Goal: Task Accomplishment & Management: Manage account settings

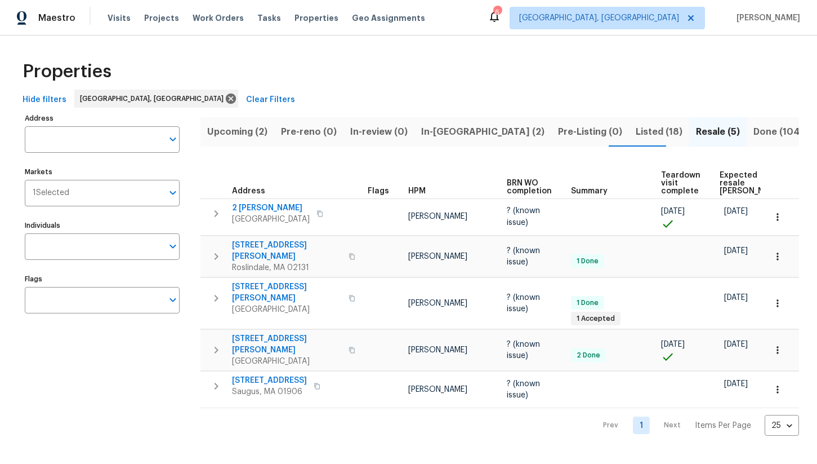
scroll to position [0, 62]
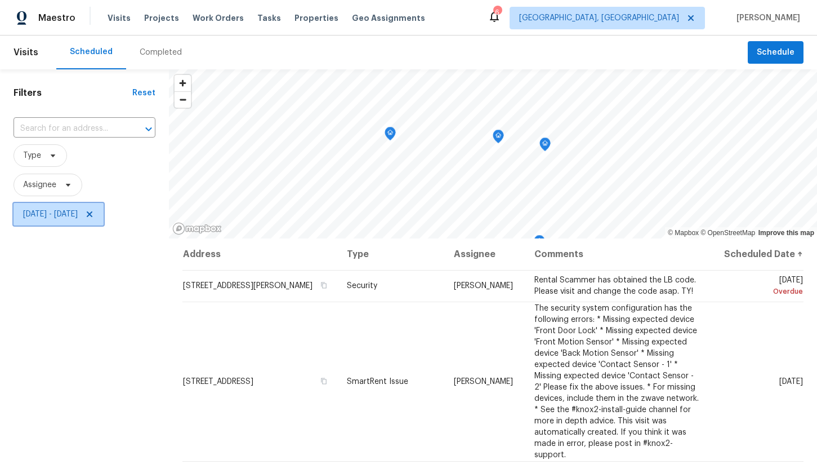
click at [92, 208] on span "Mon, Aug 11 - Mon, Aug 18" at bounding box center [59, 214] width 90 height 23
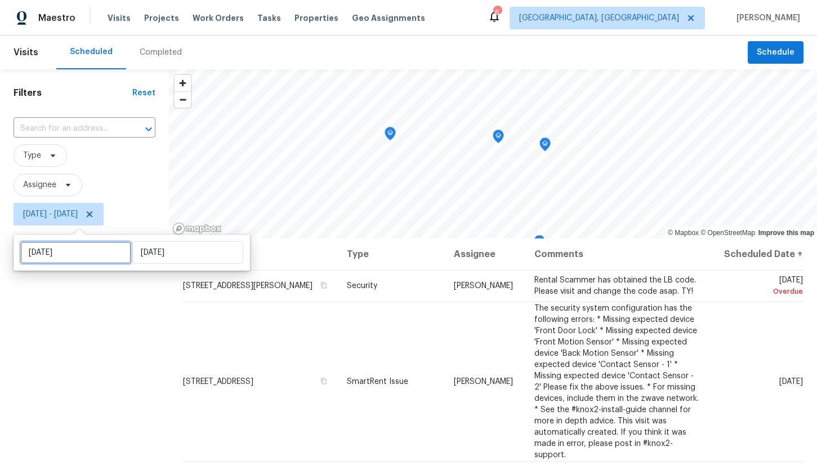
select select "7"
select select "2025"
select select "8"
select select "2025"
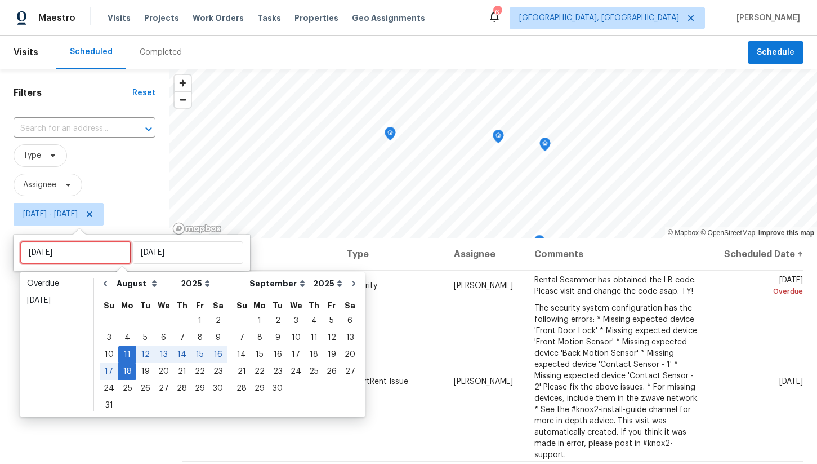
click at [79, 245] on input "Mon, Aug 11" at bounding box center [75, 252] width 111 height 23
type input "Wed, Aug 20"
type input "Wed, Aug 13"
type input "Mon, Aug 18"
type input "Mon, Aug 11"
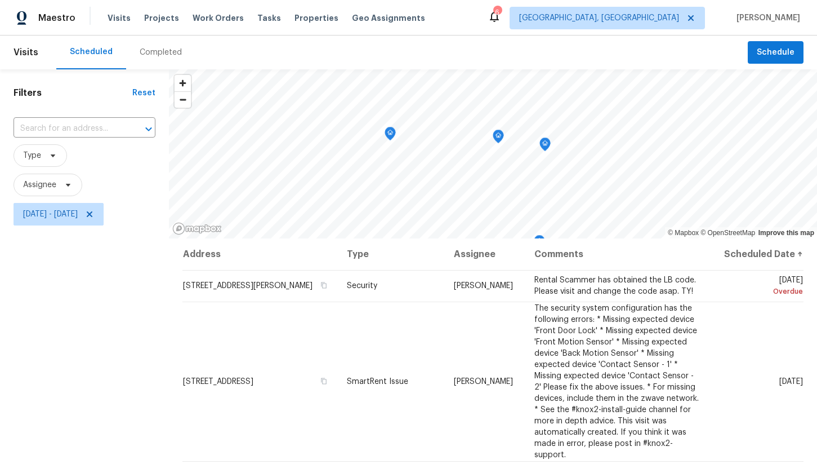
click at [10, 308] on div "Filters Reset ​ Type Assignee Mon, Aug 11 - Mon, Aug 18" at bounding box center [84, 339] width 169 height 540
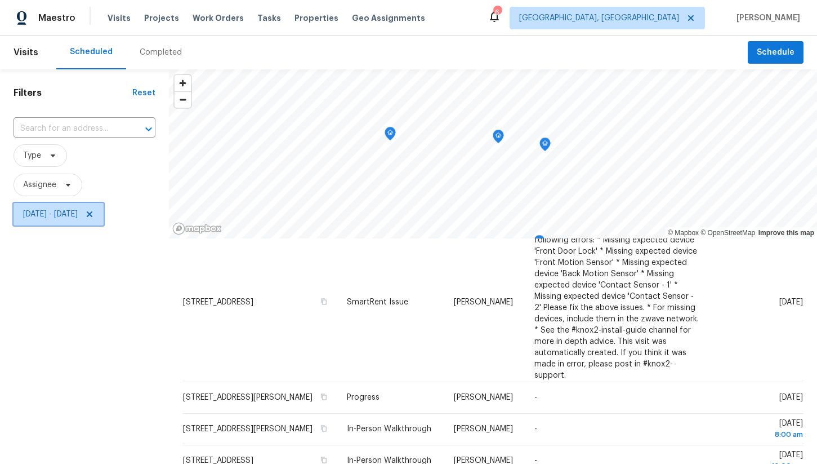
click at [78, 215] on span "Mon, Aug 11 - Mon, Aug 18" at bounding box center [50, 213] width 55 height 11
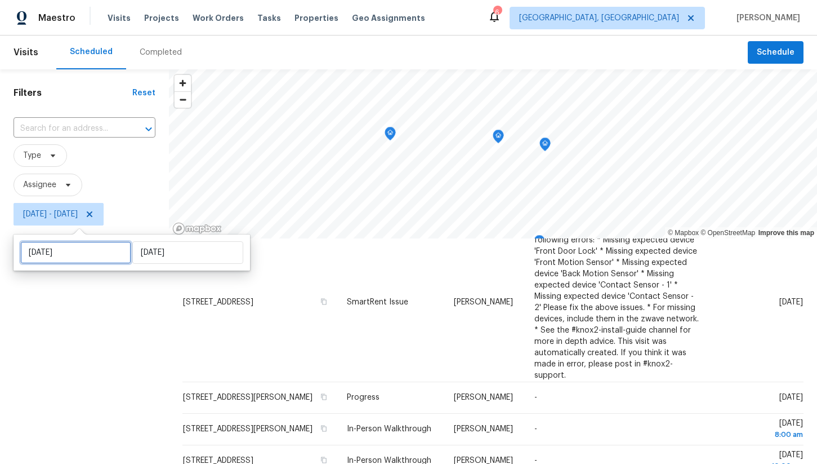
select select "7"
select select "2025"
select select "8"
select select "2025"
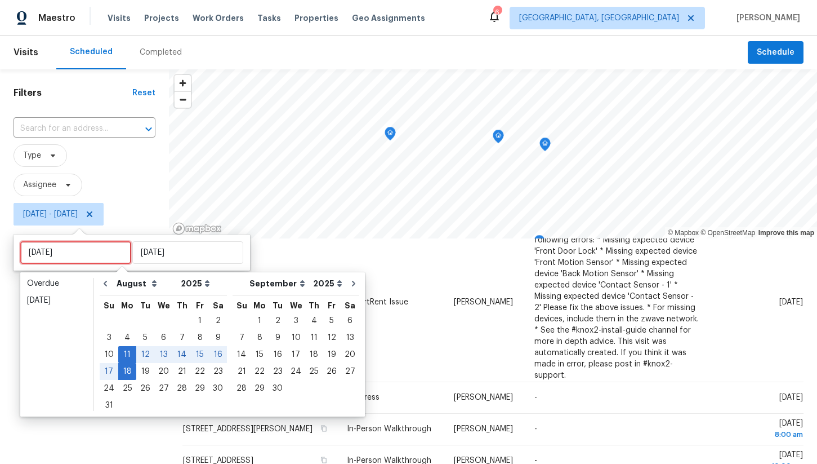
click at [87, 256] on input "Mon, Aug 11" at bounding box center [75, 252] width 111 height 23
type input "Wed, Aug 20"
type input "Wed, Aug 13"
type input "Mon, Aug 18"
type input "Wed, Aug 20"
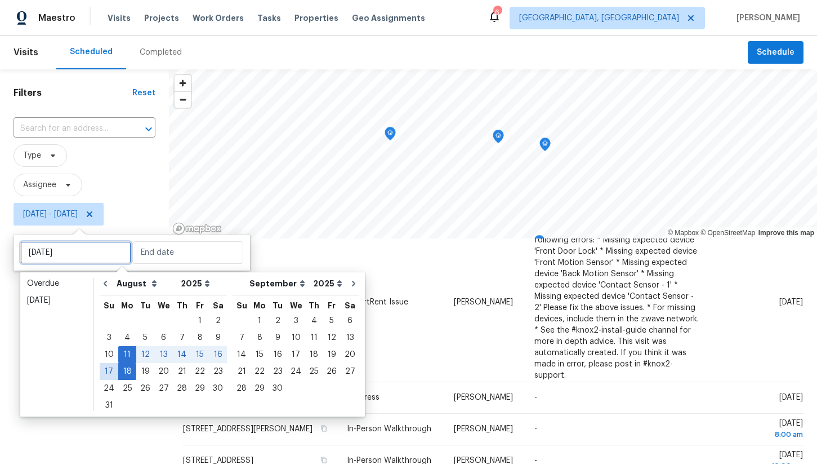
type input "Mon, Aug 18"
type input "Sun, Aug 10"
click at [145, 355] on div "12" at bounding box center [145, 354] width 18 height 16
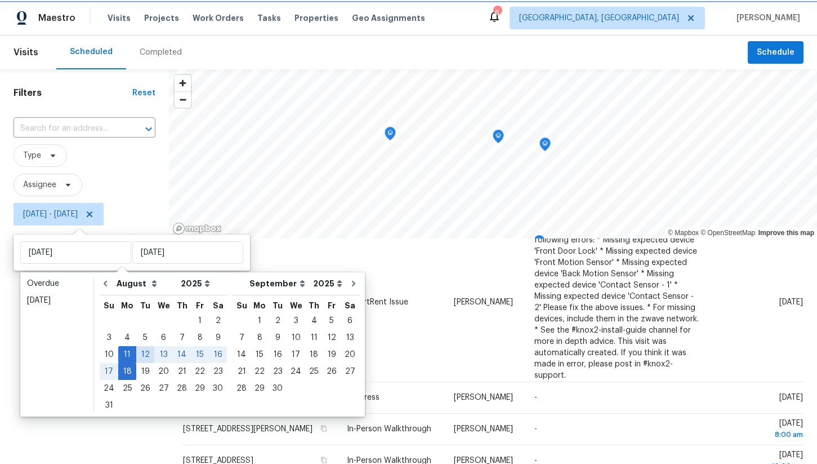
type input "Tue, Aug 12"
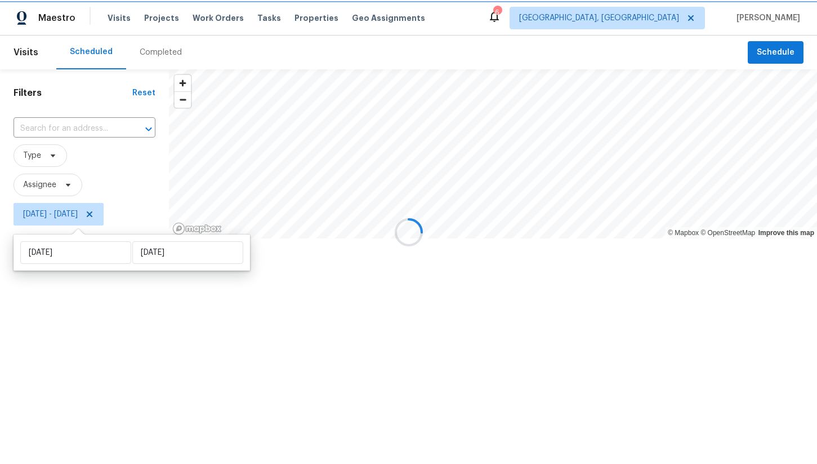
scroll to position [48, 0]
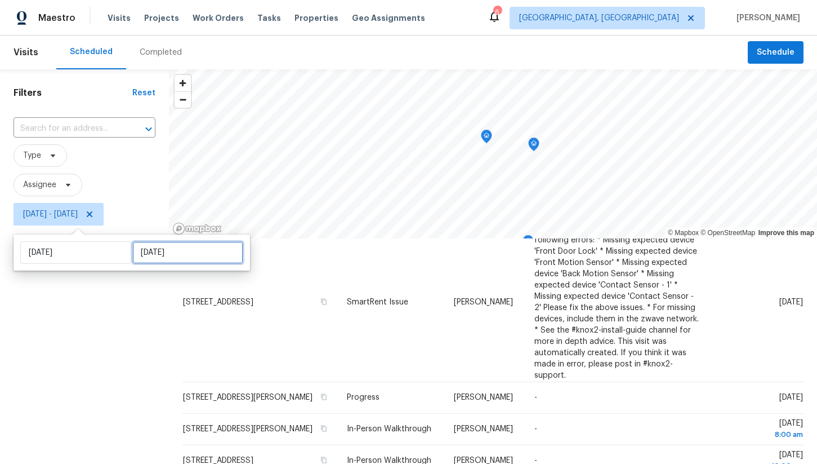
click at [152, 257] on input "Mon, Aug 18" at bounding box center [187, 252] width 111 height 23
select select "7"
select select "2025"
select select "8"
select select "2025"
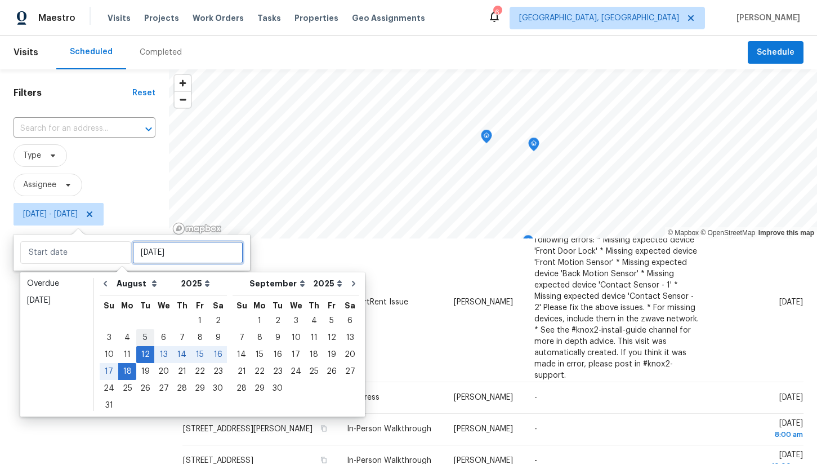
type input "Tue, Aug 05"
type input "Tue, Aug 12"
click at [142, 350] on div "12" at bounding box center [145, 354] width 18 height 16
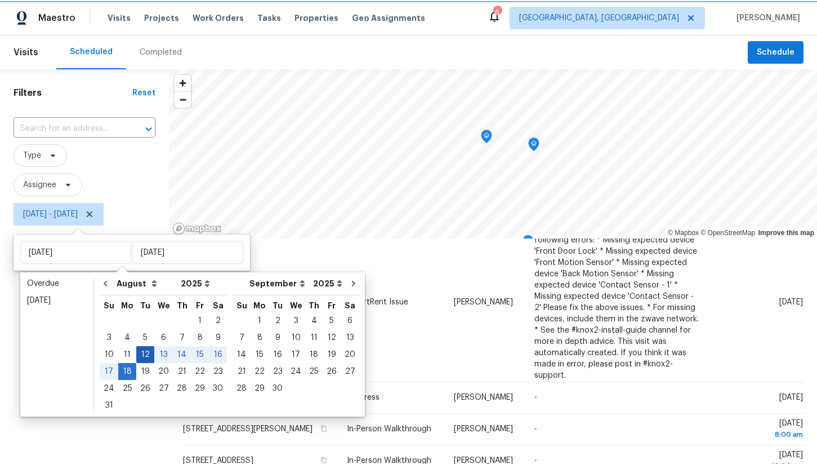
type input "Tue, Aug 12"
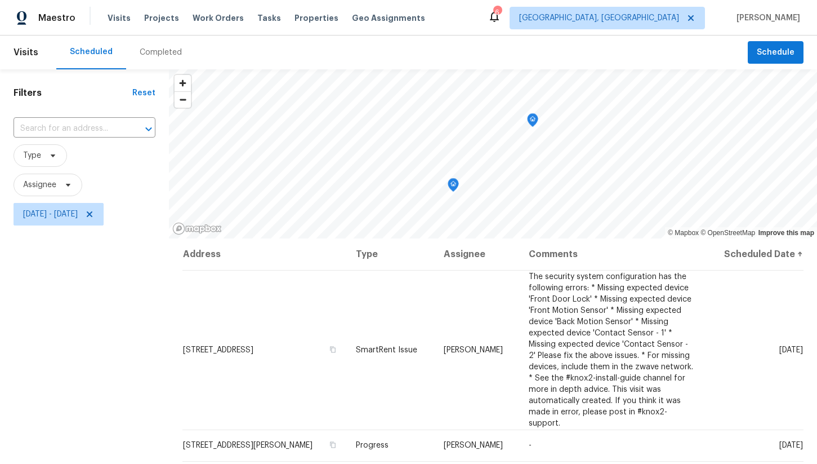
click at [134, 311] on div "Filters Reset ​ Type Assignee Tue, Aug 12 - Tue, Aug 12" at bounding box center [84, 339] width 169 height 540
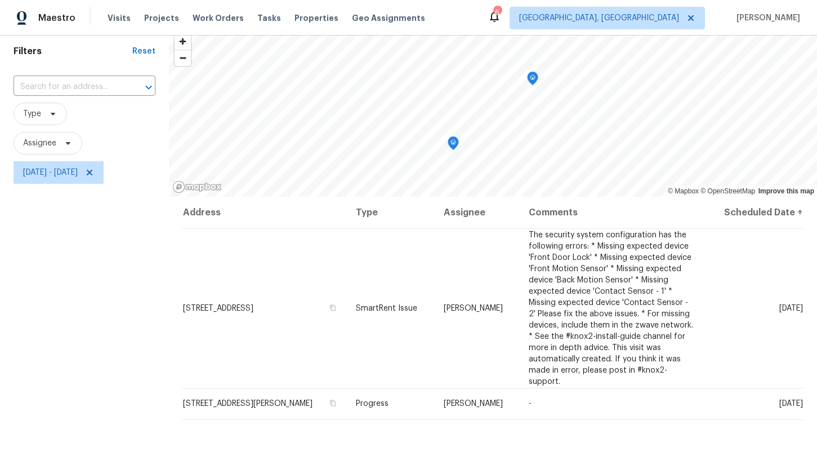
scroll to position [39, 0]
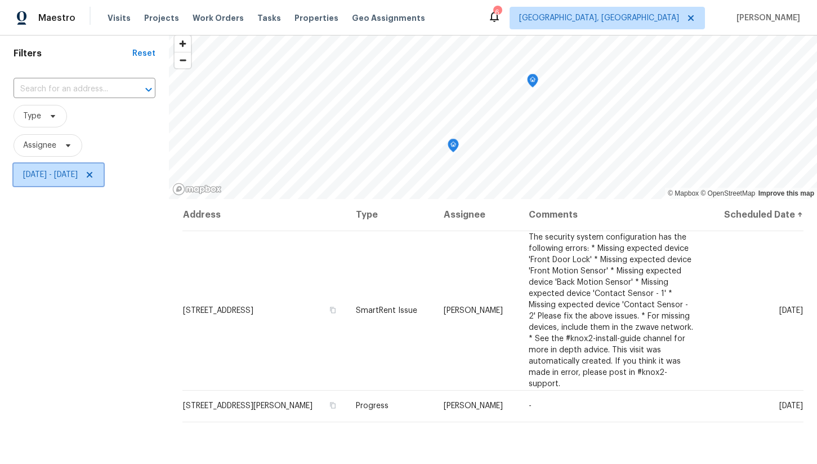
click at [85, 168] on span "Tue, Aug 12 - Tue, Aug 12" at bounding box center [59, 174] width 90 height 23
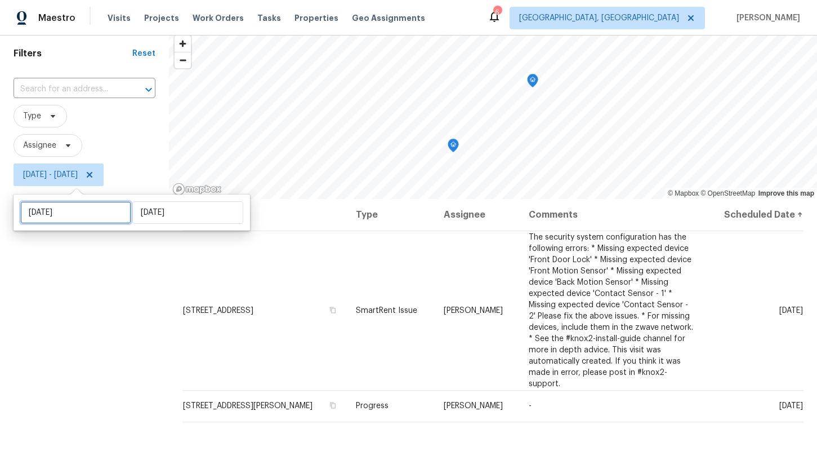
click at [78, 213] on input "Tue, Aug 12" at bounding box center [75, 212] width 111 height 23
select select "7"
select select "2025"
select select "8"
select select "2025"
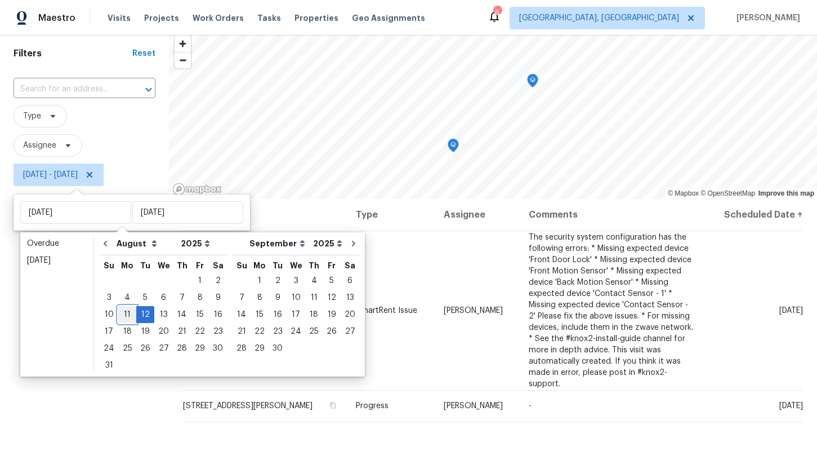
click at [128, 315] on div "11" at bounding box center [127, 314] width 18 height 16
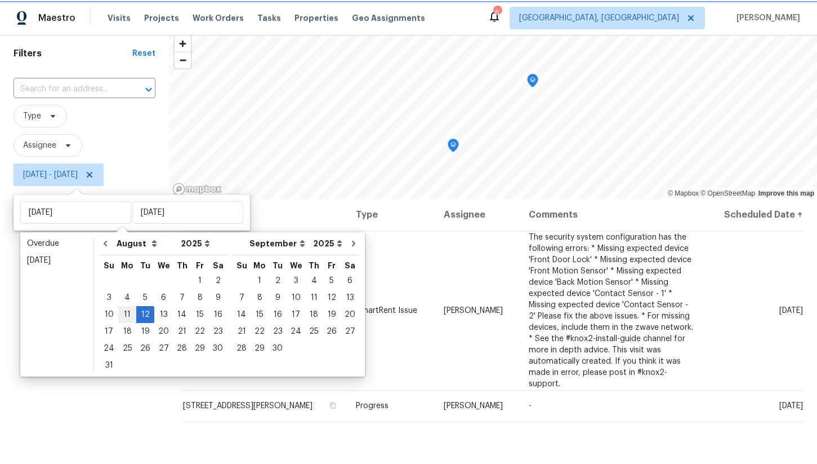
type input "Mon, Aug 11"
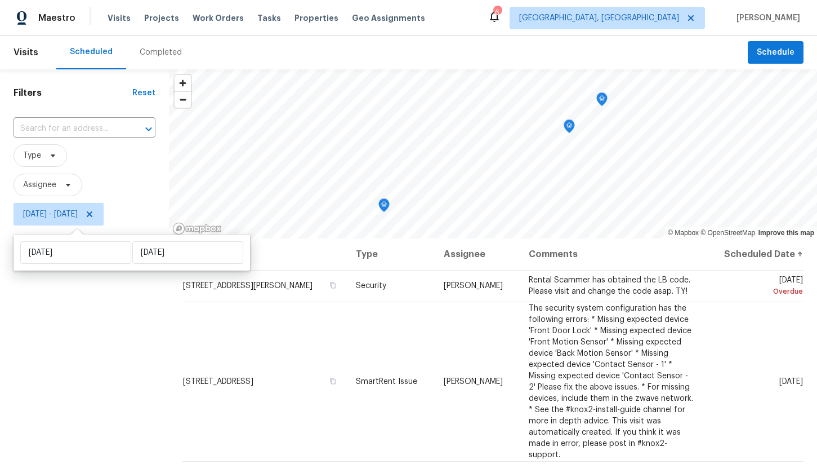
click at [110, 305] on div "Filters Reset ​ Type Assignee Mon, Aug 11 - Tue, Aug 12" at bounding box center [84, 339] width 169 height 540
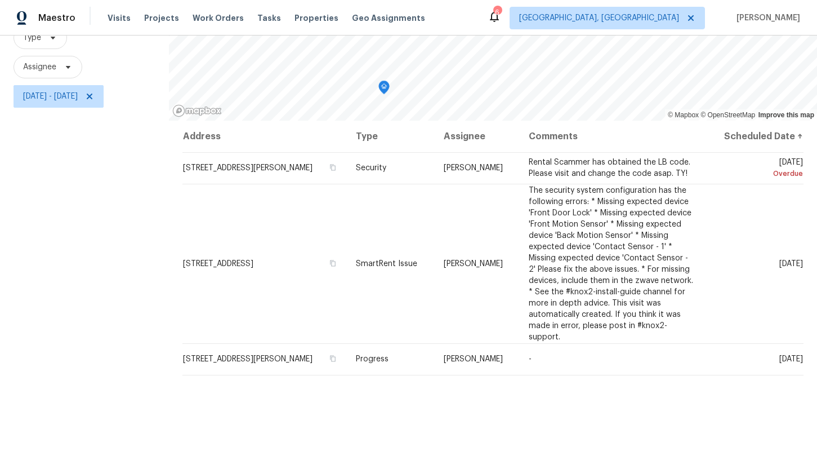
scroll to position [117, 0]
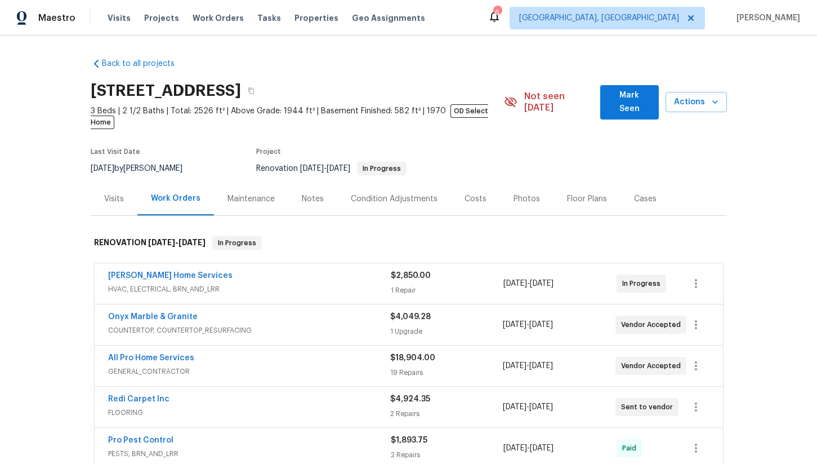
click at [321, 190] on div "Notes" at bounding box center [312, 198] width 49 height 33
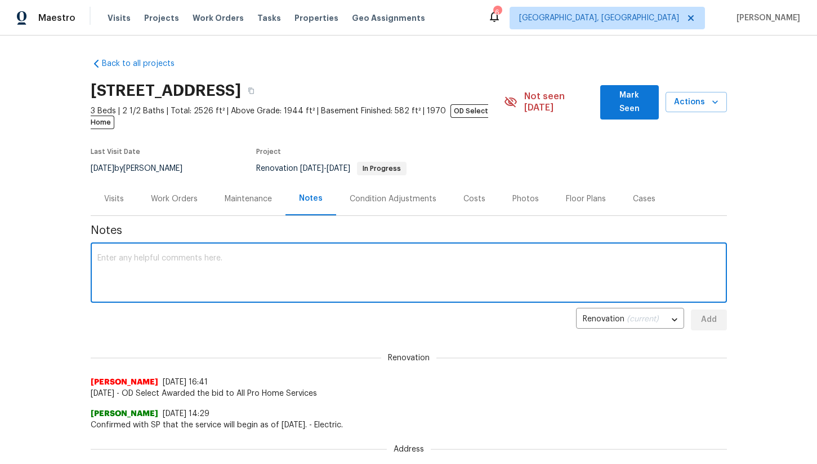
click at [261, 264] on textarea at bounding box center [408, 273] width 623 height 39
click at [174, 254] on textarea "GC Slated for Day 1 onsite/Project Commencement tomorrow August 13th" at bounding box center [408, 273] width 623 height 39
click at [293, 254] on textarea "GC Slated for Day 1 Onsite/Project Commencement tomorrow August 13th" at bounding box center [408, 273] width 623 height 39
click at [97, 254] on textarea "GC Slated for Day 1 Onsite/Project Commencement Tomorrow August 13th" at bounding box center [408, 273] width 623 height 39
type textarea "Tuesday August 12 - GC Slated for Day 1 Onsite/Project Commencement Tomorrow Au…"
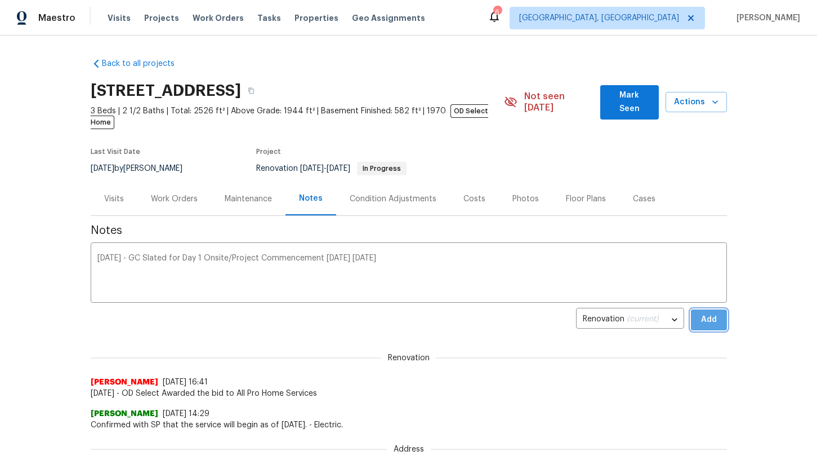
click at [712, 313] on span "Add" at bounding box center [709, 320] width 18 height 14
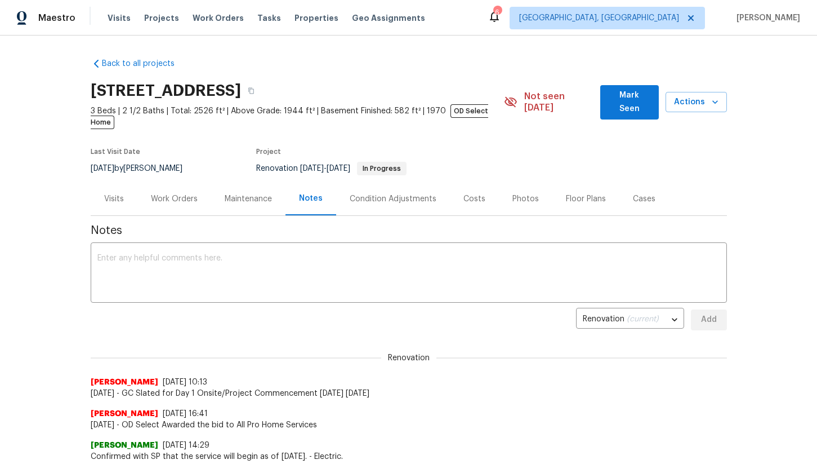
click at [176, 193] on div "Work Orders" at bounding box center [174, 198] width 47 height 11
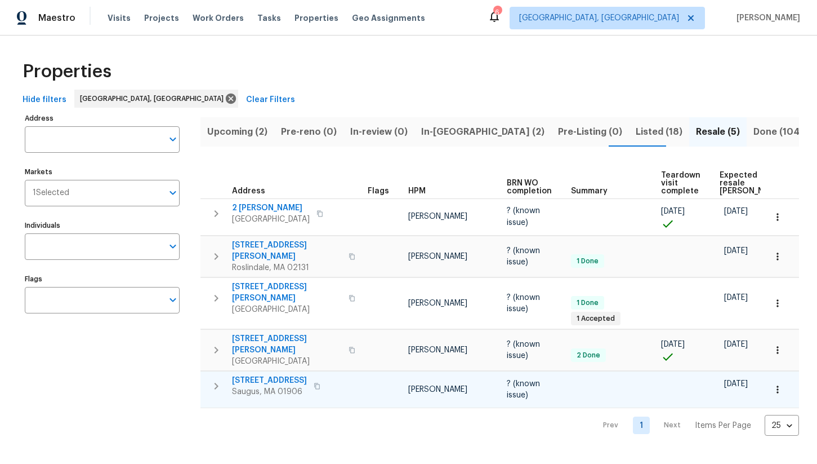
click at [265, 375] on span "23 Western Ave" at bounding box center [269, 380] width 75 height 11
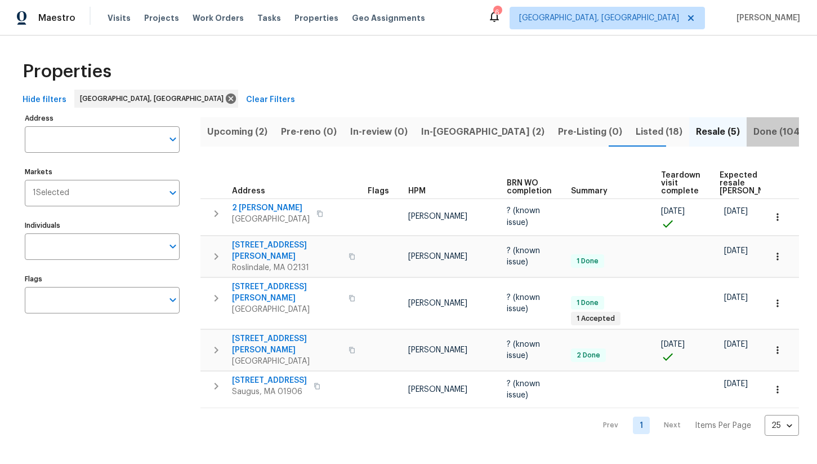
click at [754, 139] on span "Done (104)" at bounding box center [779, 132] width 50 height 16
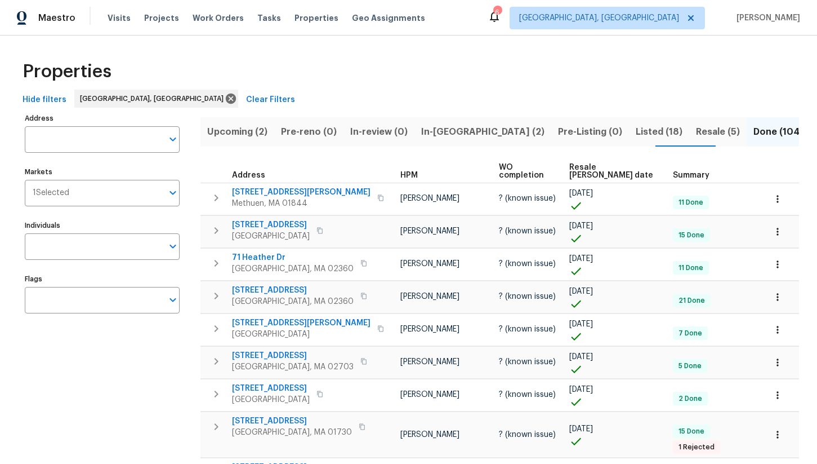
click at [600, 167] on span "Resale COE date" at bounding box center [611, 171] width 84 height 16
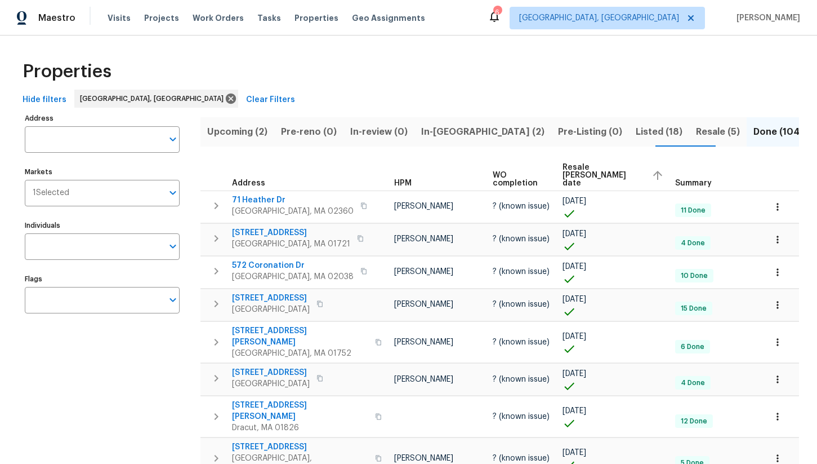
click at [586, 169] on span "Resale COE date" at bounding box center [603, 175] width 80 height 24
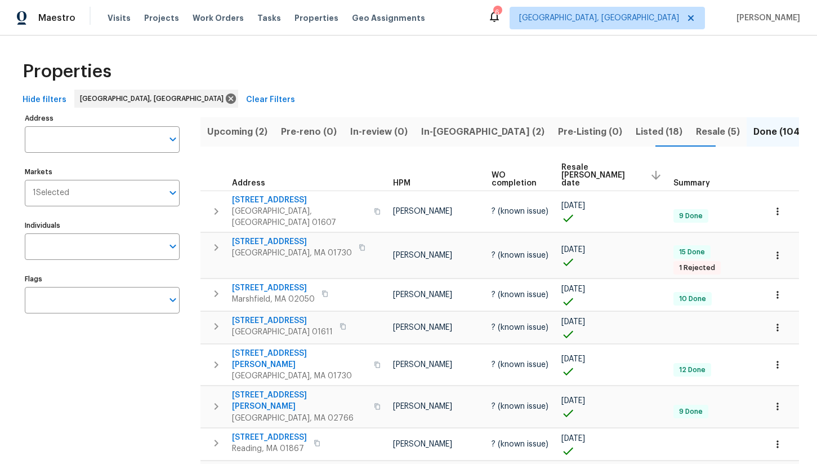
click at [636, 137] on span "Listed (18)" at bounding box center [659, 132] width 47 height 16
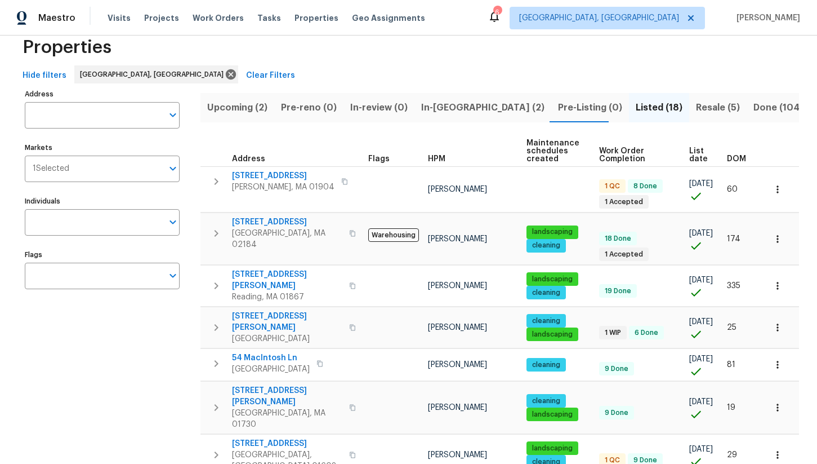
scroll to position [25, 0]
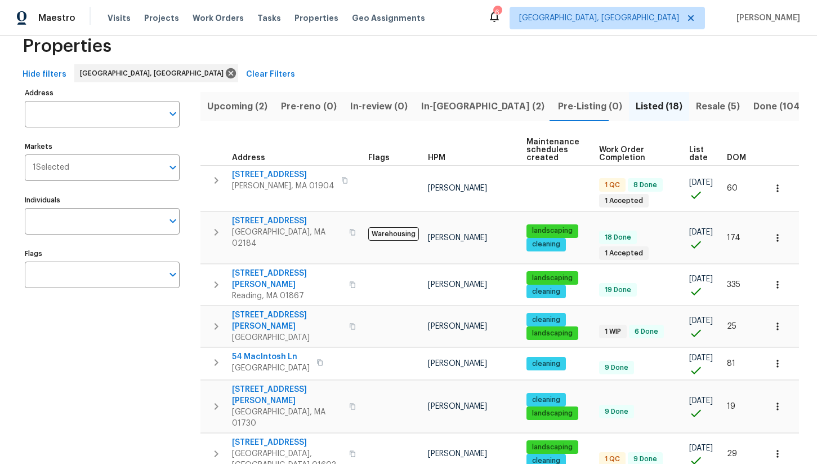
click at [237, 100] on span "Upcoming (2)" at bounding box center [237, 107] width 60 height 16
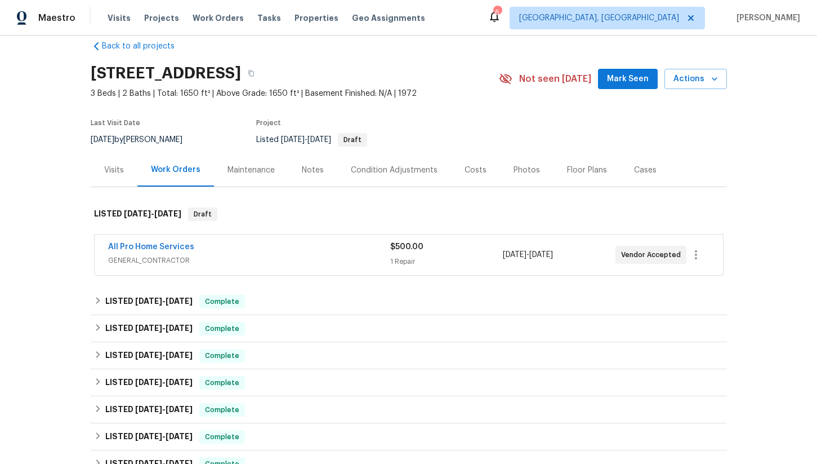
scroll to position [25, 0]
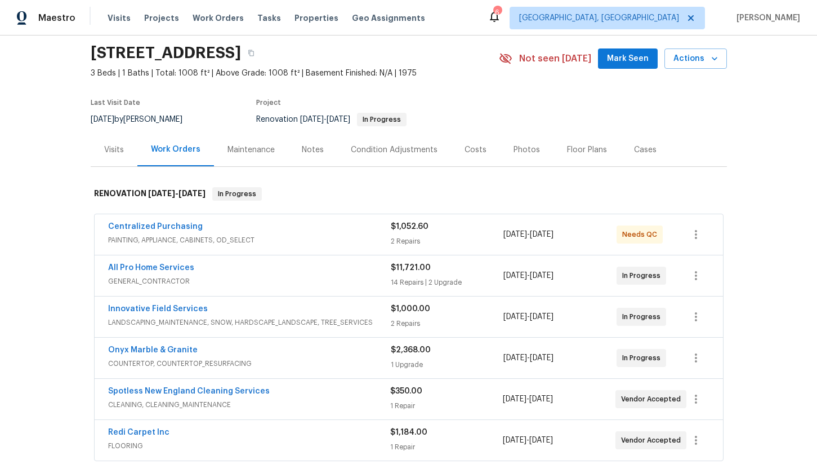
scroll to position [42, 0]
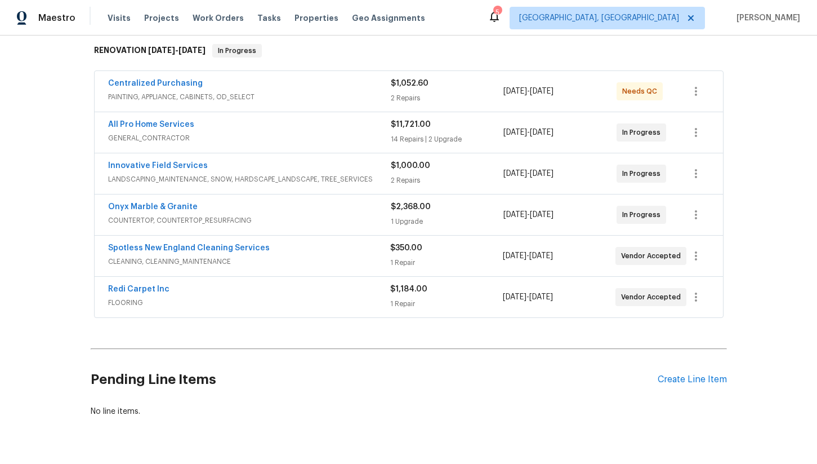
scroll to position [181, 0]
click at [132, 288] on link "Redi Carpet Inc" at bounding box center [138, 288] width 61 height 8
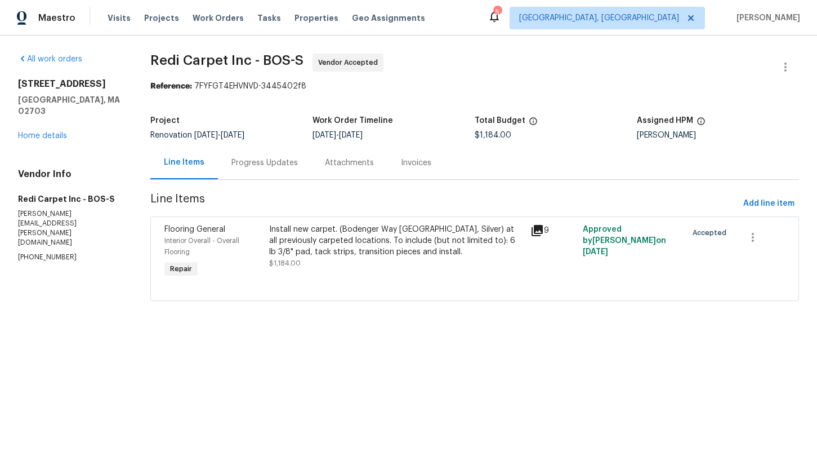
click at [277, 168] on div "Progress Updates" at bounding box center [264, 162] width 93 height 33
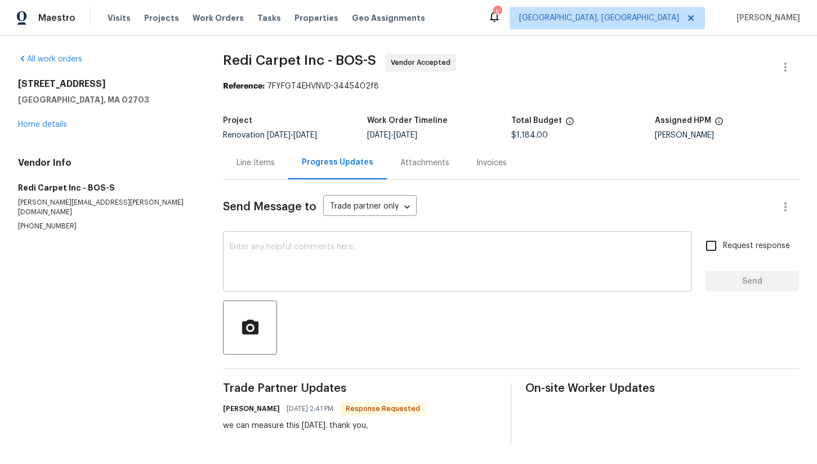
click at [314, 271] on textarea at bounding box center [458, 262] width 456 height 39
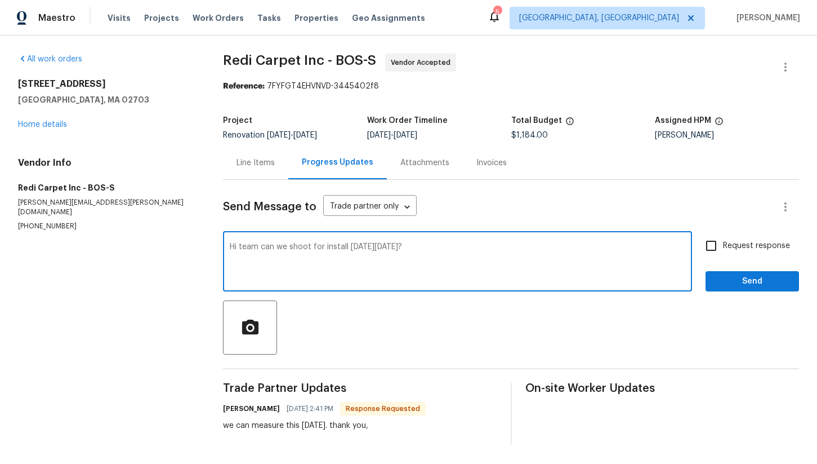
type textarea "Hi team can we shoot for install on Tuesday August 19th?"
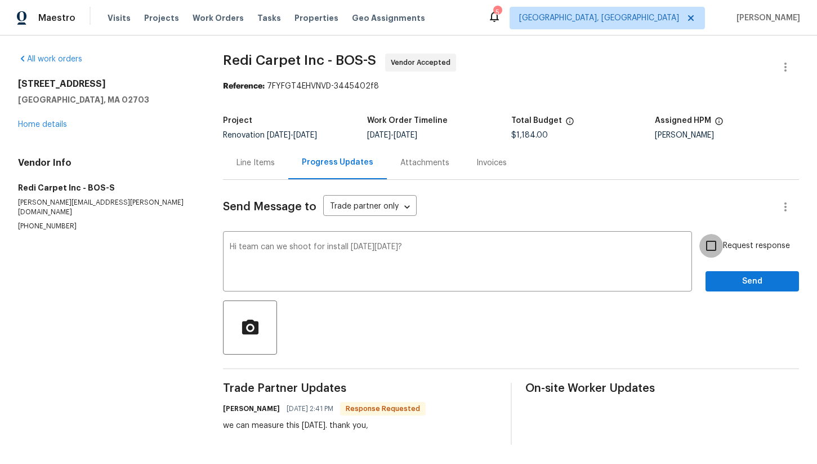
click at [719, 247] on input "Request response" at bounding box center [712, 246] width 24 height 24
checkbox input "true"
click at [726, 282] on span "Send" at bounding box center [752, 281] width 75 height 14
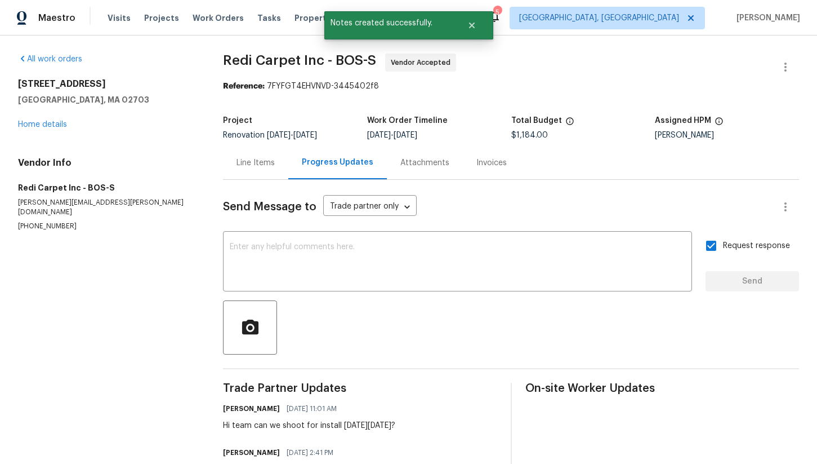
click at [58, 129] on div "31 Verndale Ave Attleboro, MA 02703 Home details" at bounding box center [107, 104] width 178 height 52
click at [57, 121] on link "Home details" at bounding box center [42, 125] width 49 height 8
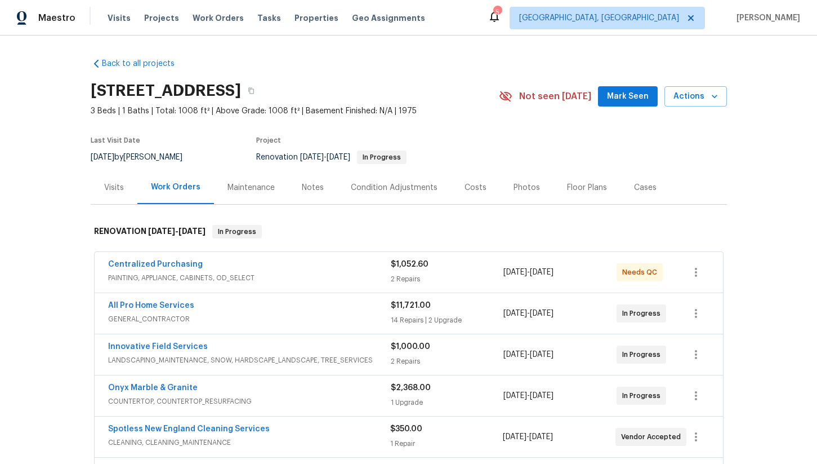
click at [572, 193] on div "Floor Plans" at bounding box center [587, 187] width 67 height 33
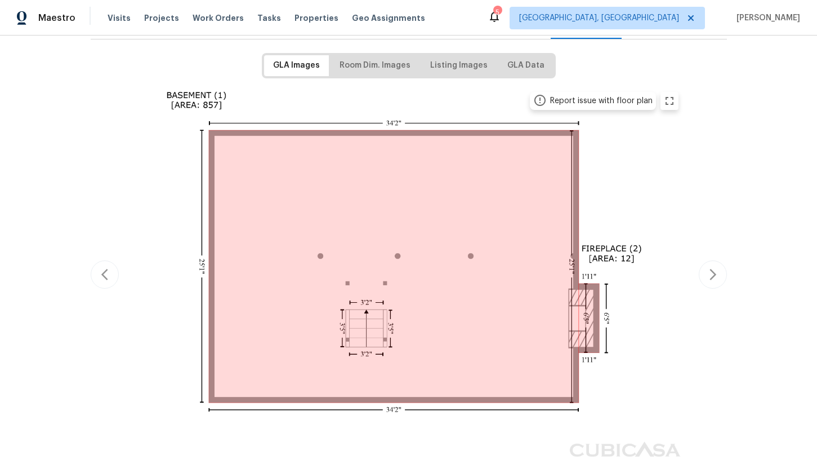
scroll to position [180, 0]
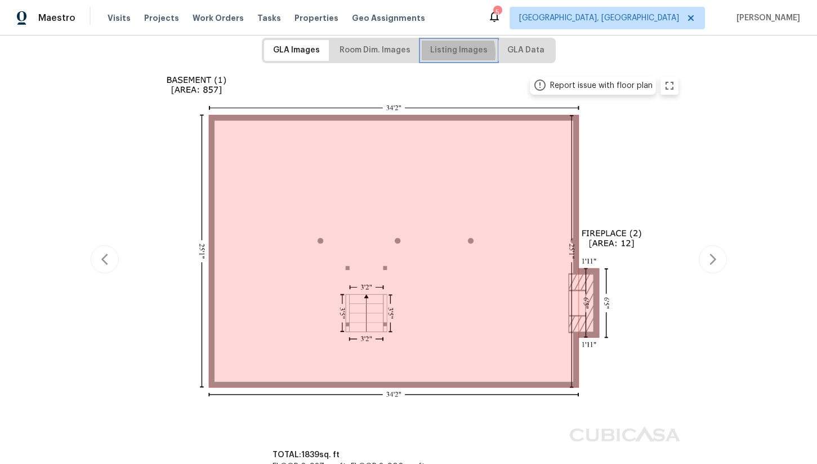
click at [451, 53] on span "Listing Images" at bounding box center [458, 50] width 57 height 14
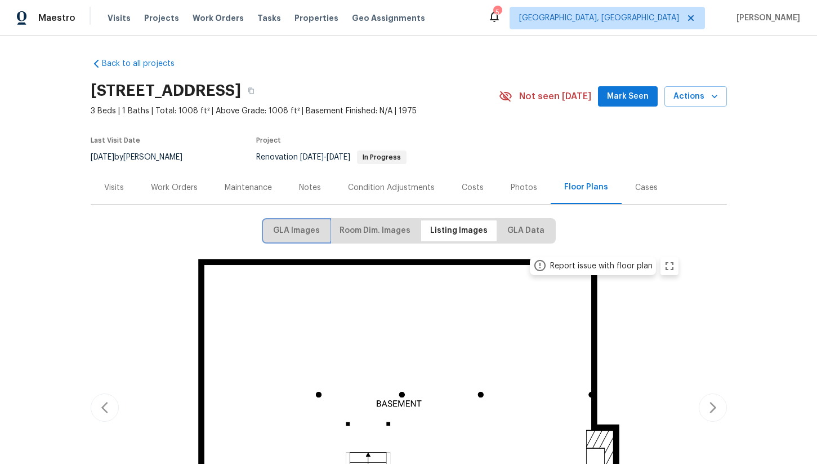
click at [314, 233] on span "GLA Images" at bounding box center [296, 231] width 47 height 14
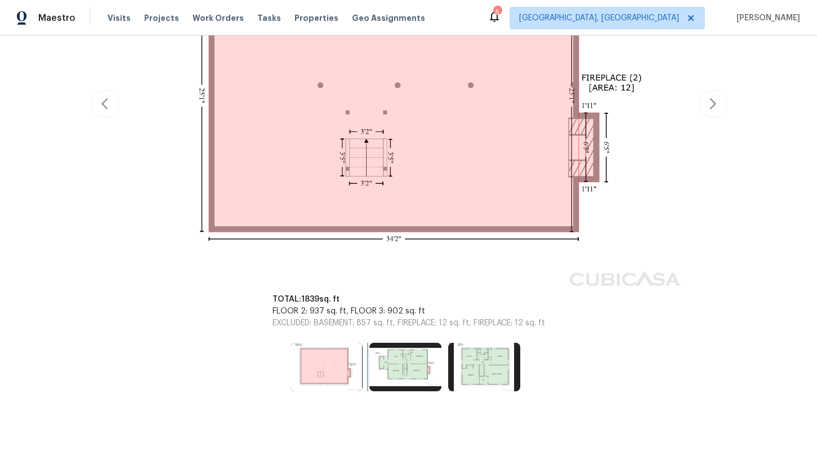
click at [392, 386] on img at bounding box center [405, 366] width 72 height 48
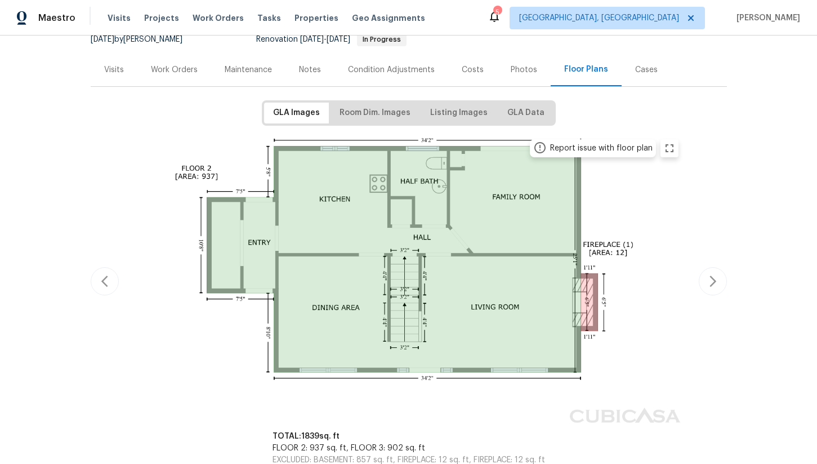
scroll to position [103, 0]
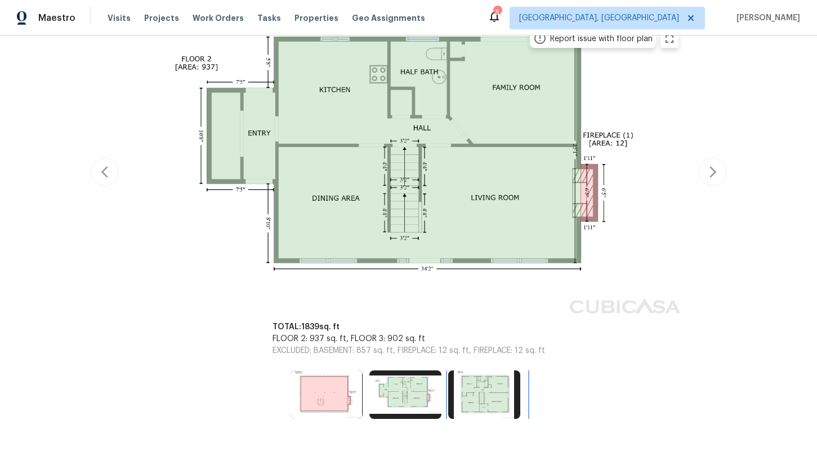
click at [490, 385] on img at bounding box center [484, 394] width 72 height 48
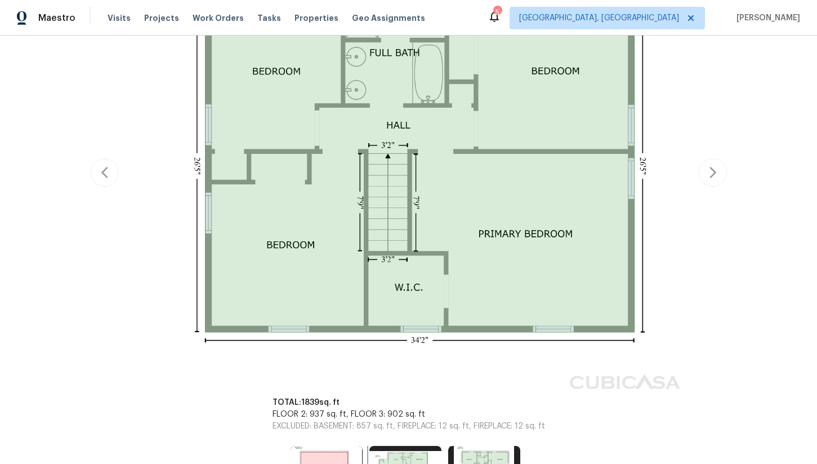
click at [409, 456] on img at bounding box center [405, 470] width 72 height 48
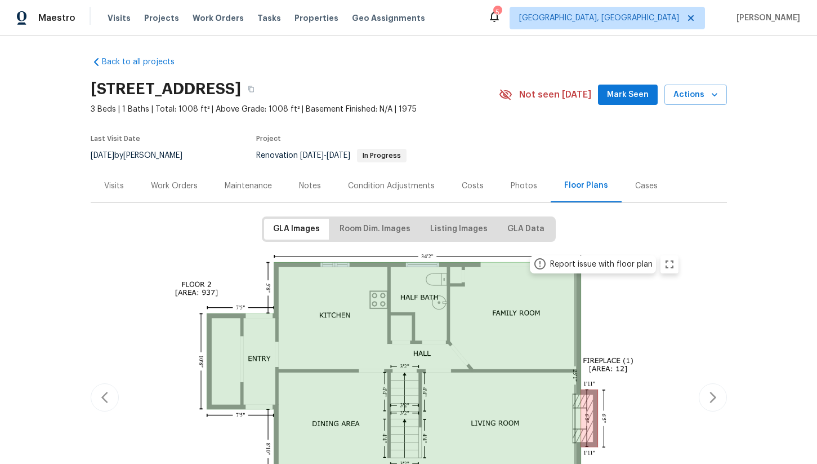
scroll to position [0, 0]
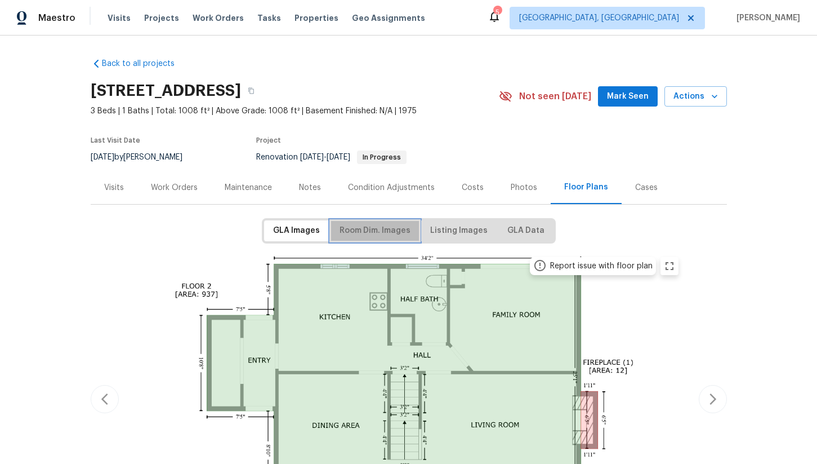
click at [388, 227] on span "Room Dim. Images" at bounding box center [375, 231] width 71 height 14
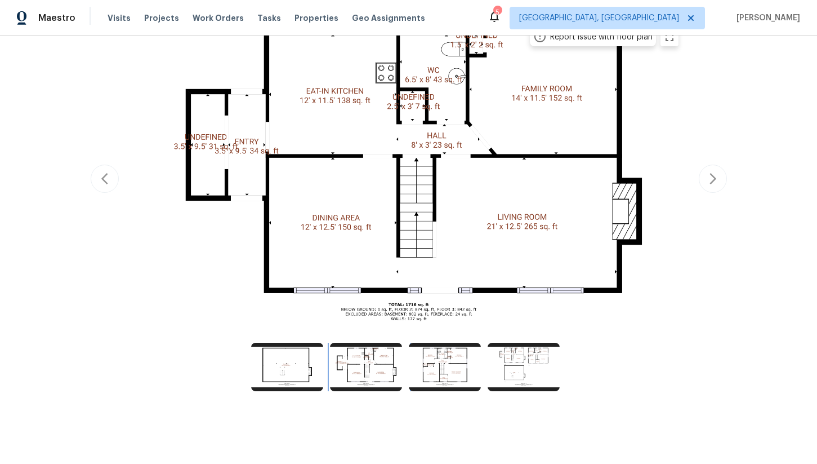
click at [377, 366] on img at bounding box center [366, 366] width 72 height 48
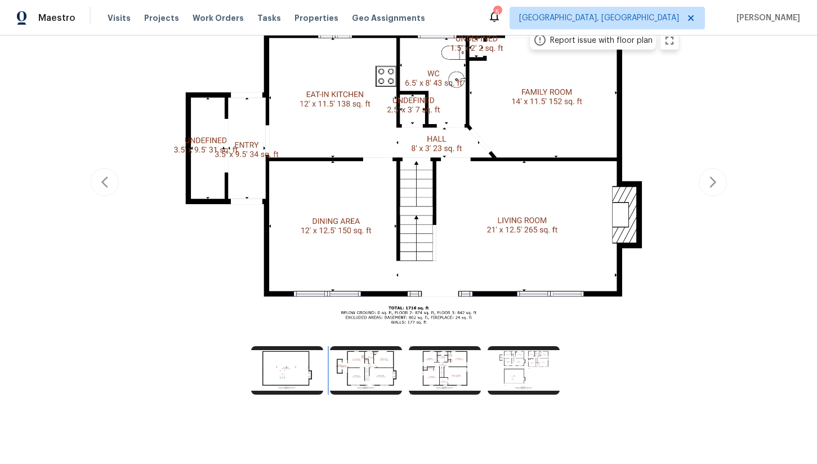
scroll to position [229, 0]
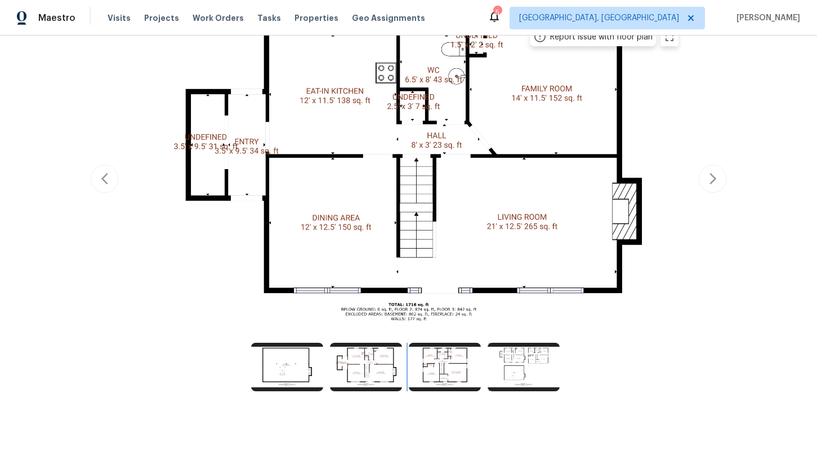
click at [439, 380] on img at bounding box center [445, 366] width 72 height 48
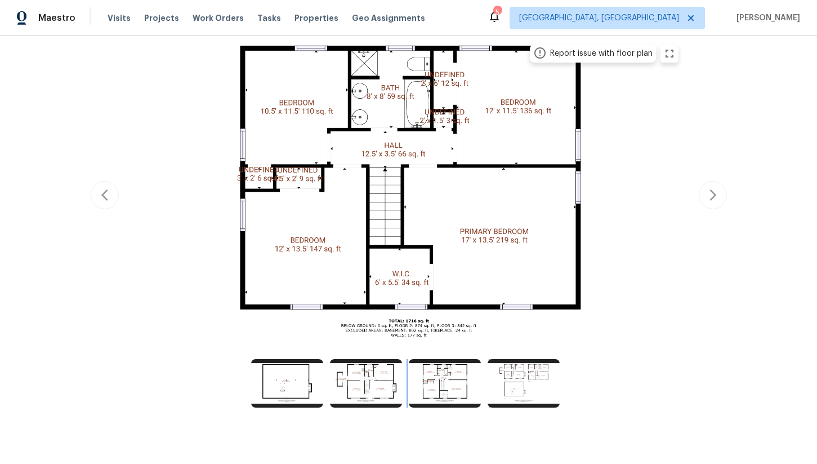
scroll to position [213, 0]
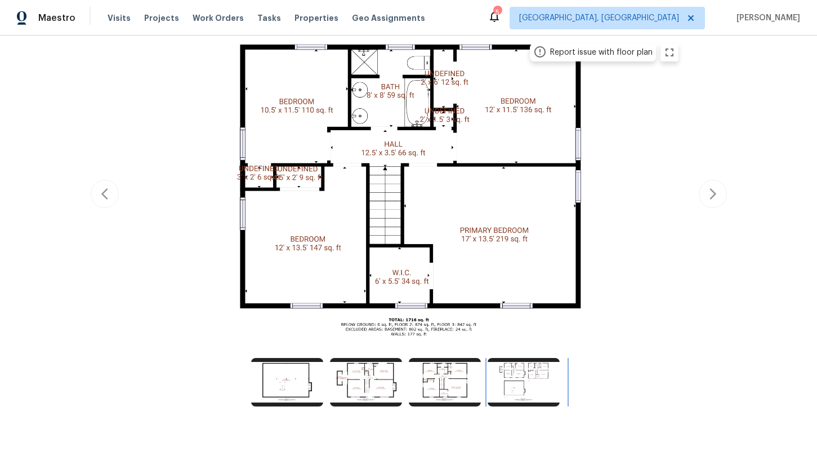
click at [531, 390] on img at bounding box center [524, 382] width 72 height 48
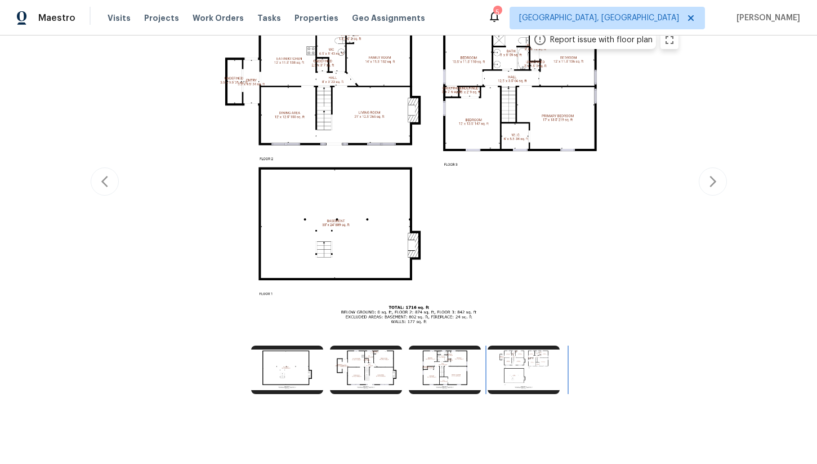
scroll to position [229, 0]
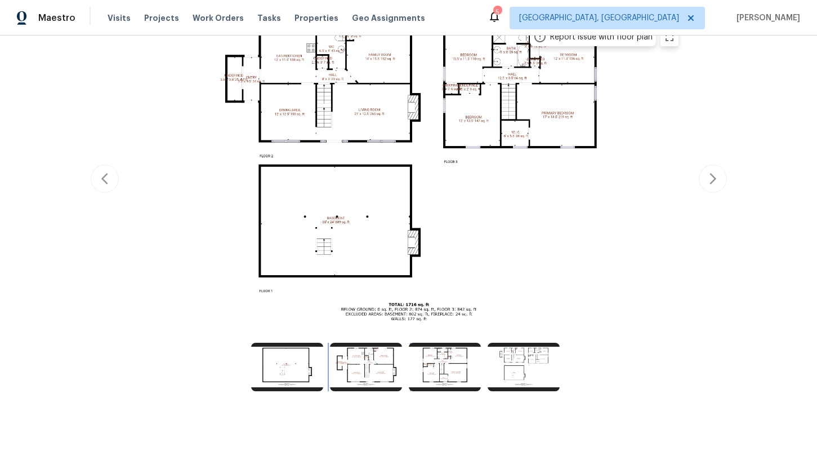
click at [354, 370] on img at bounding box center [366, 366] width 72 height 48
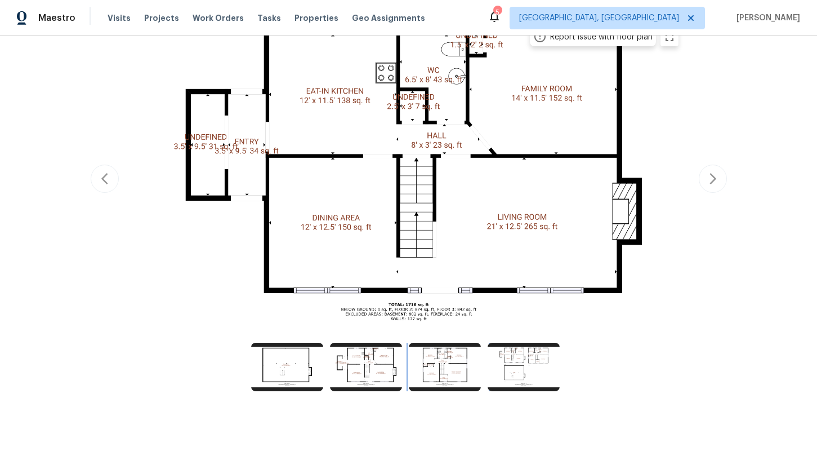
click at [437, 361] on img at bounding box center [445, 366] width 72 height 48
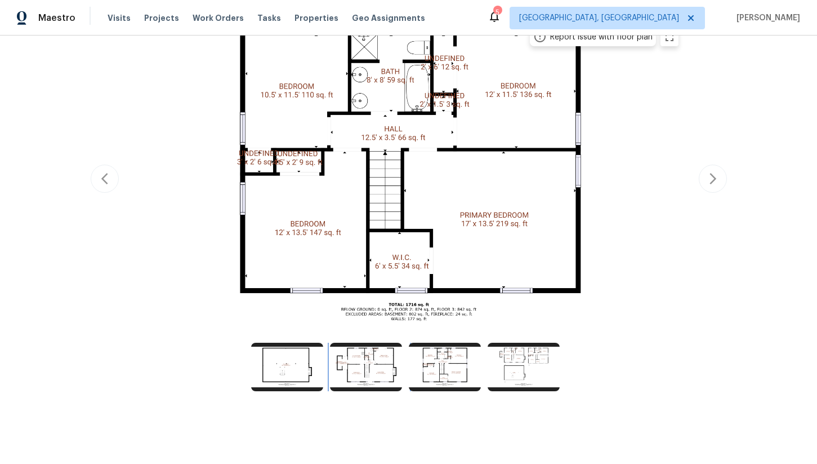
click at [384, 368] on img at bounding box center [366, 366] width 72 height 48
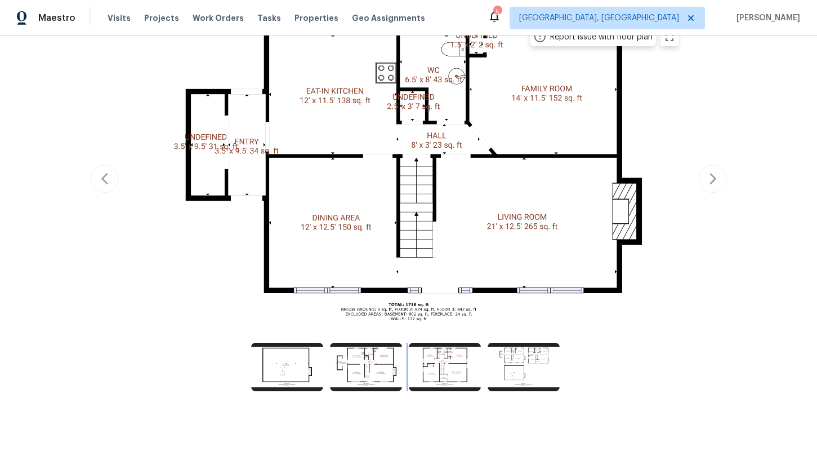
click at [456, 371] on img at bounding box center [445, 366] width 72 height 48
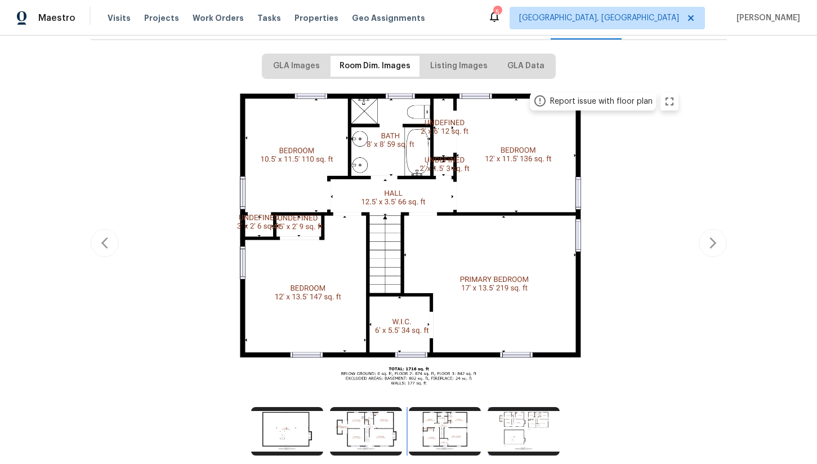
scroll to position [188, 0]
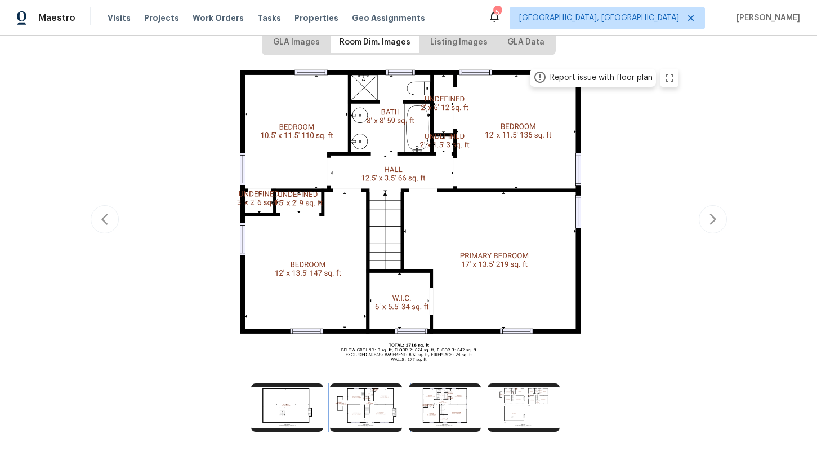
click at [377, 408] on img at bounding box center [366, 407] width 72 height 48
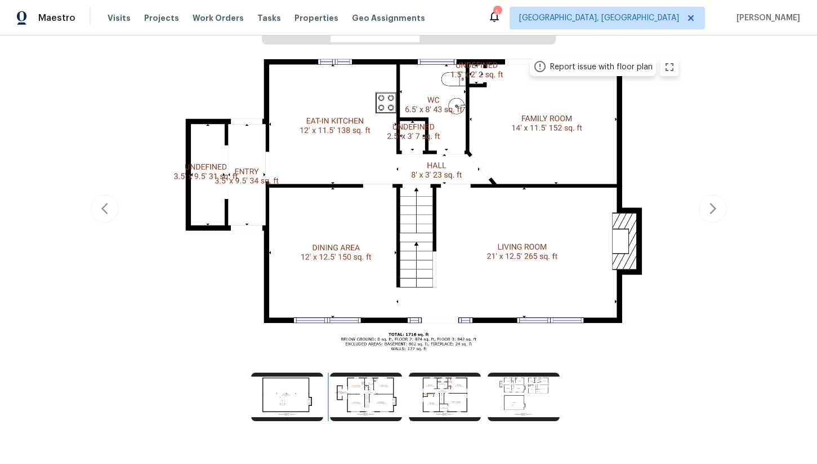
scroll to position [200, 0]
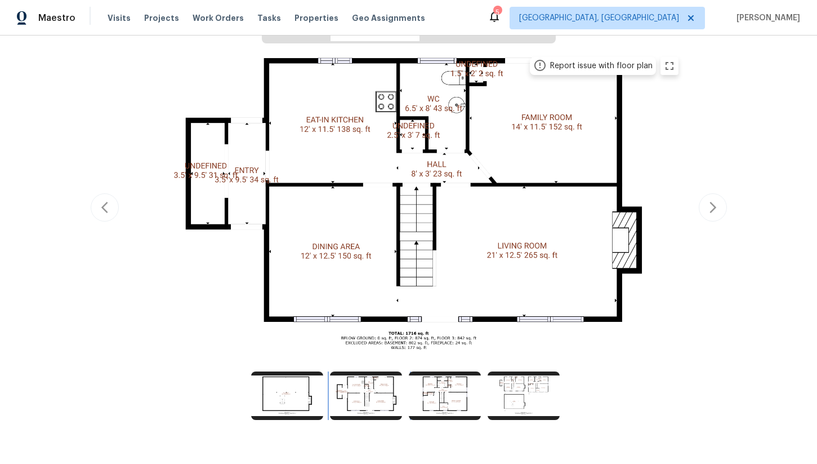
click at [359, 395] on img at bounding box center [366, 395] width 72 height 48
click at [435, 403] on img at bounding box center [445, 395] width 72 height 48
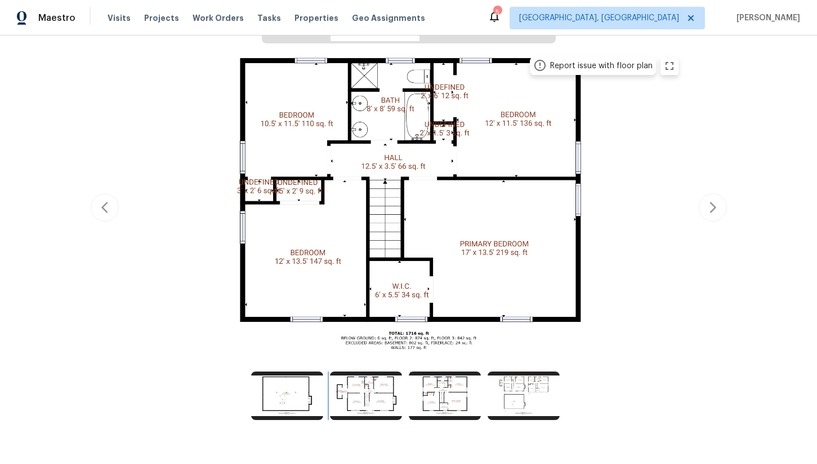
click at [368, 398] on img at bounding box center [366, 395] width 72 height 48
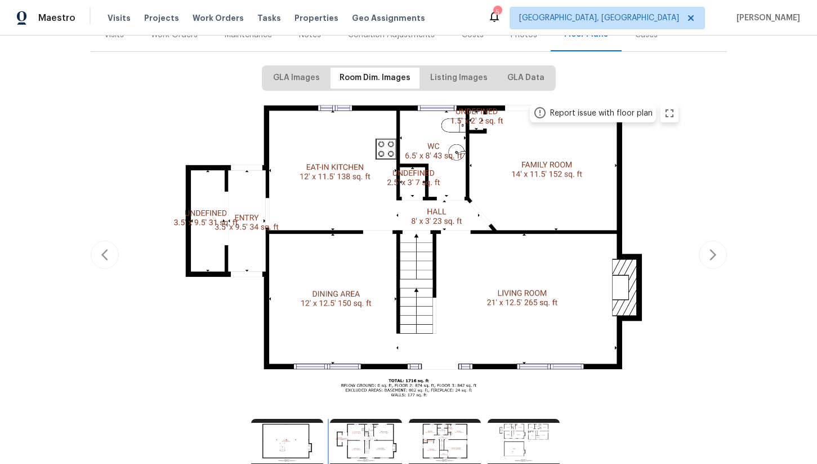
scroll to position [172, 0]
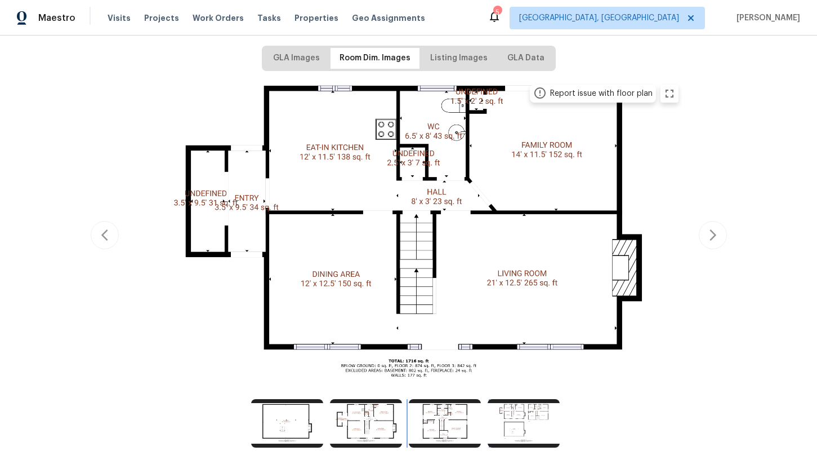
click at [428, 422] on img at bounding box center [445, 423] width 72 height 48
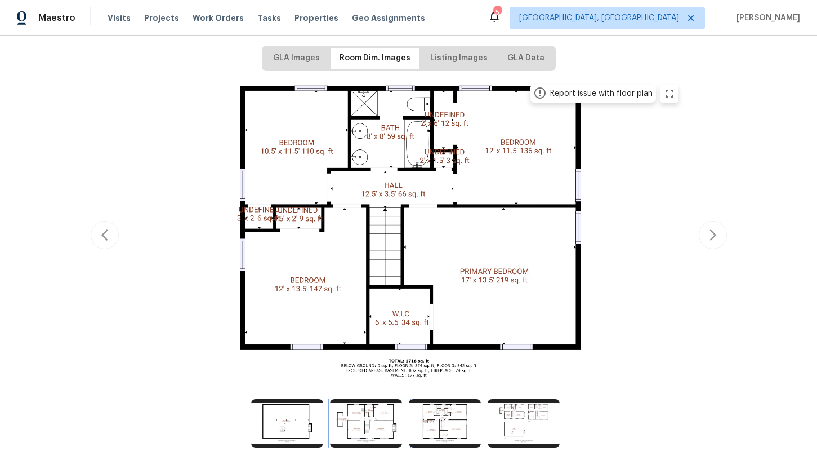
click at [361, 425] on img at bounding box center [366, 423] width 72 height 48
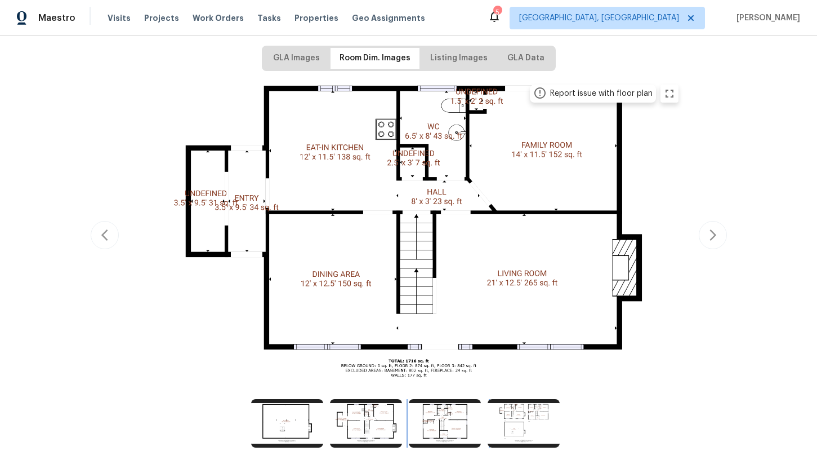
click at [421, 426] on img at bounding box center [445, 423] width 72 height 48
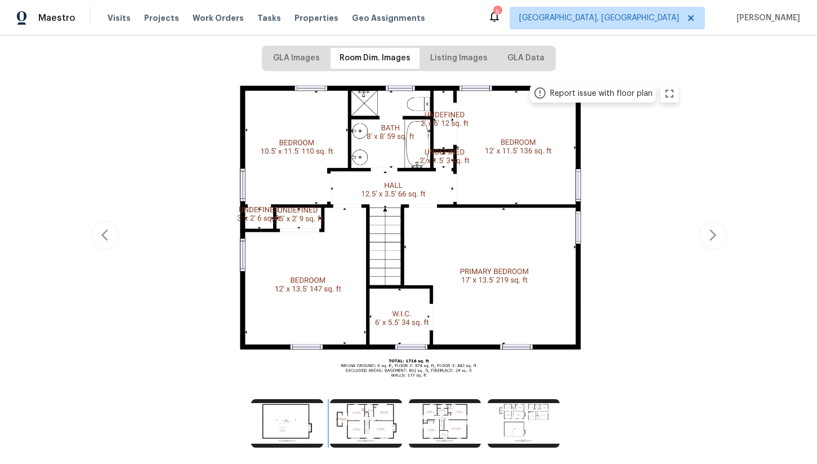
click at [388, 425] on img at bounding box center [366, 423] width 72 height 48
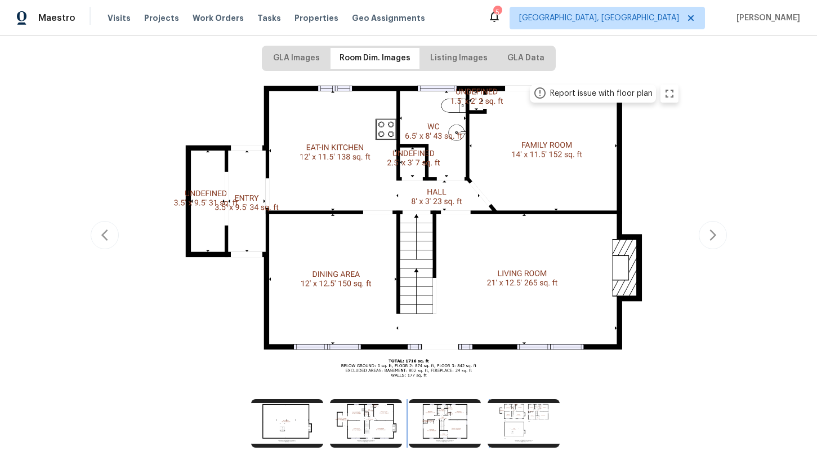
click at [435, 426] on img at bounding box center [445, 423] width 72 height 48
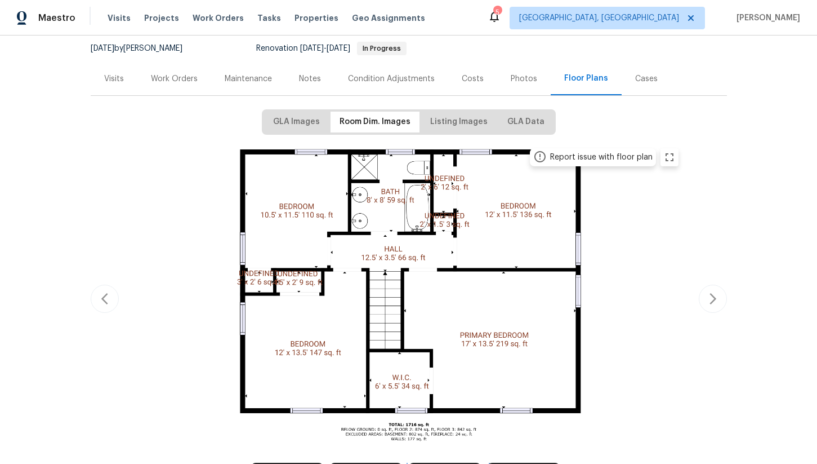
scroll to position [0, 0]
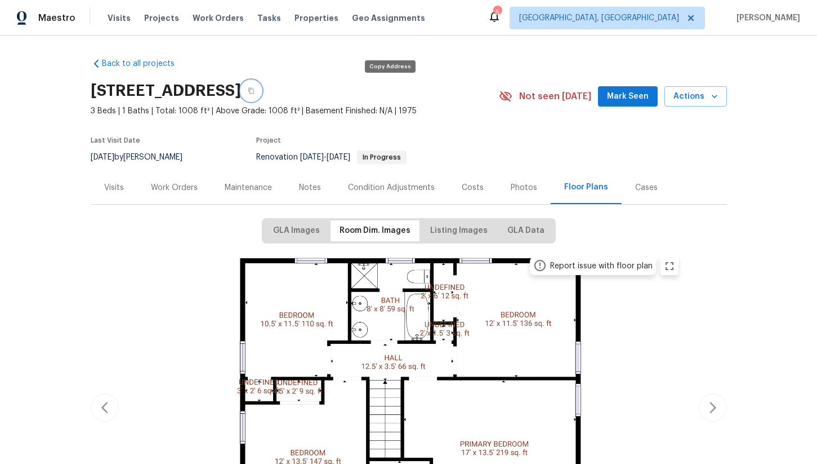
click at [254, 91] on icon "button" at bounding box center [251, 91] width 6 height 6
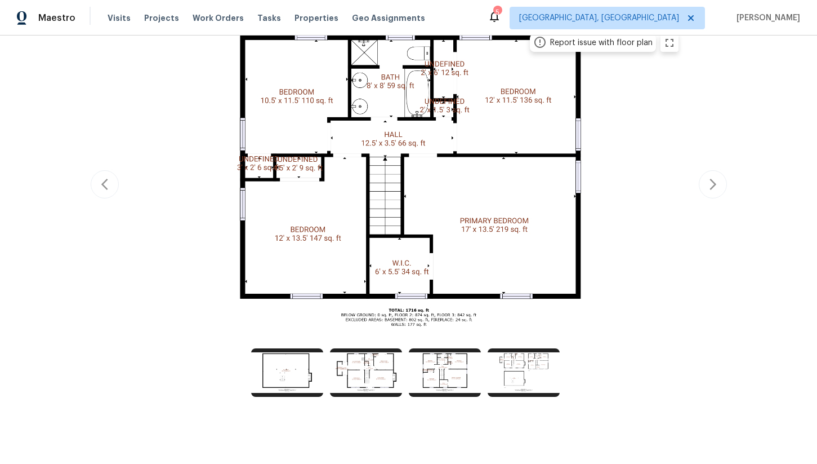
scroll to position [229, 0]
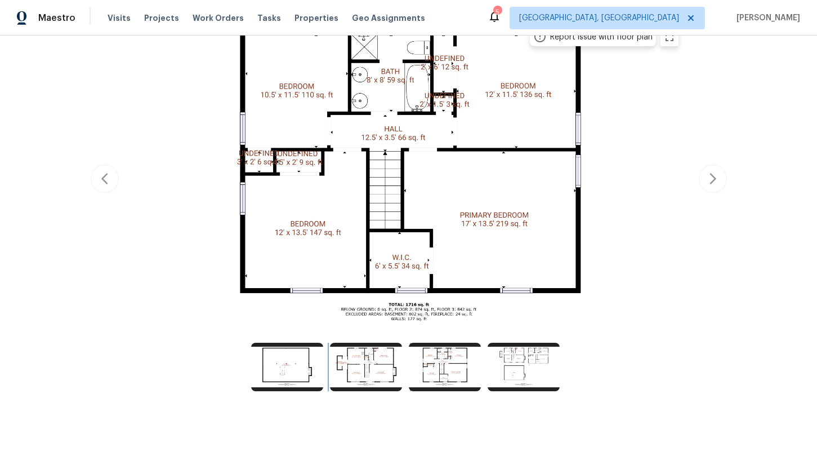
click at [369, 371] on img at bounding box center [366, 366] width 72 height 48
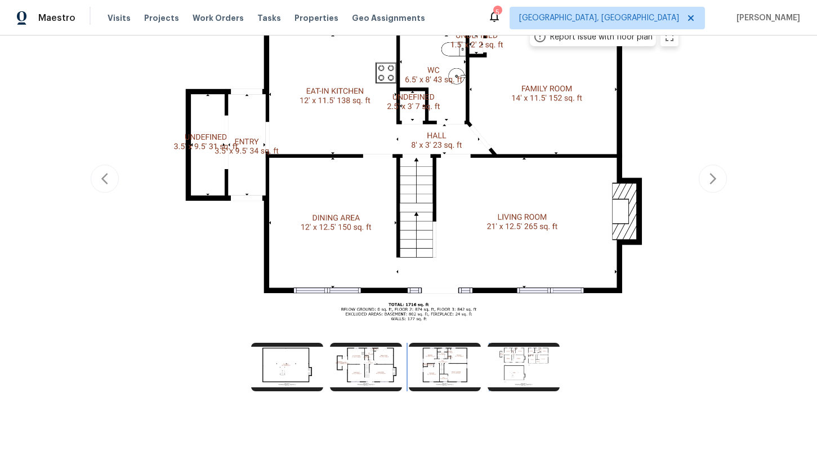
click at [455, 368] on img at bounding box center [445, 366] width 72 height 48
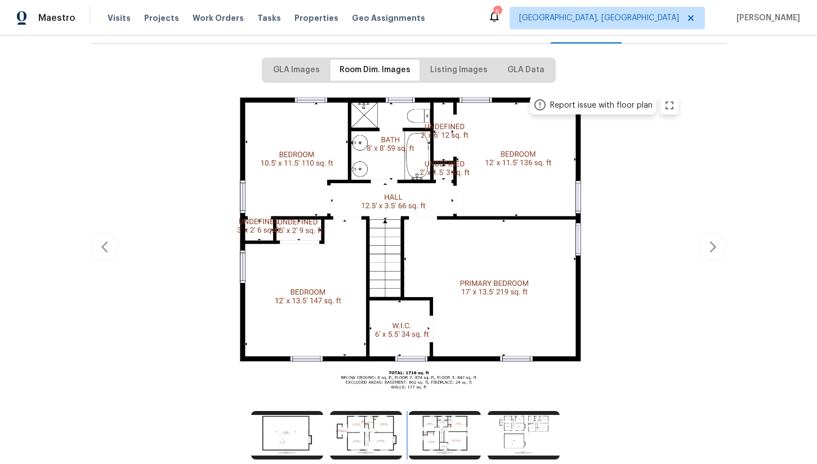
scroll to position [194, 0]
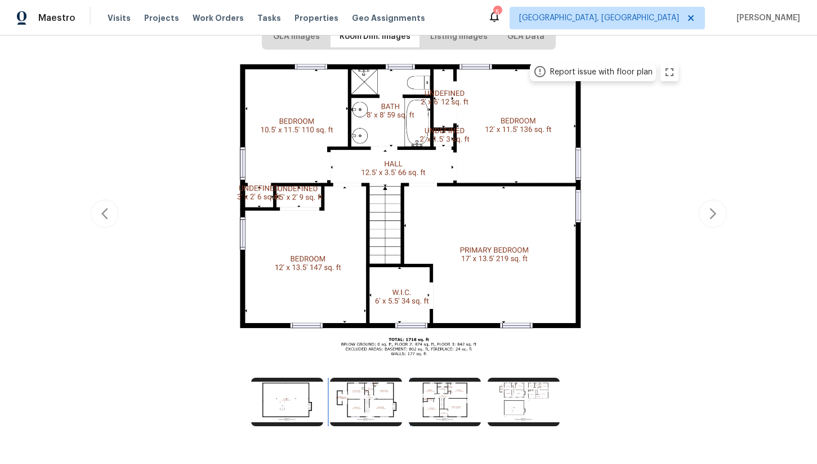
click at [359, 410] on img at bounding box center [366, 401] width 72 height 48
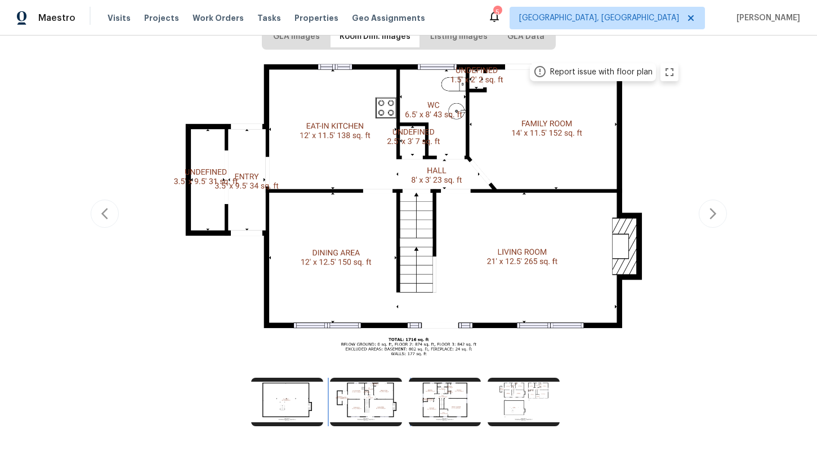
scroll to position [163, 0]
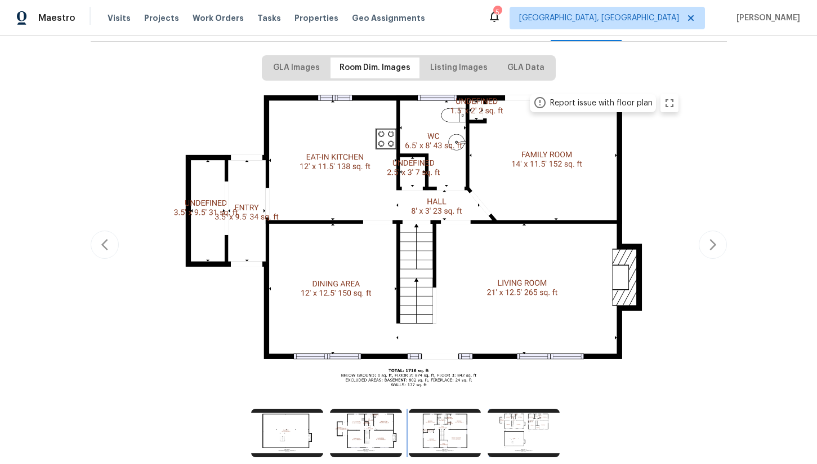
click at [457, 427] on img at bounding box center [445, 432] width 72 height 48
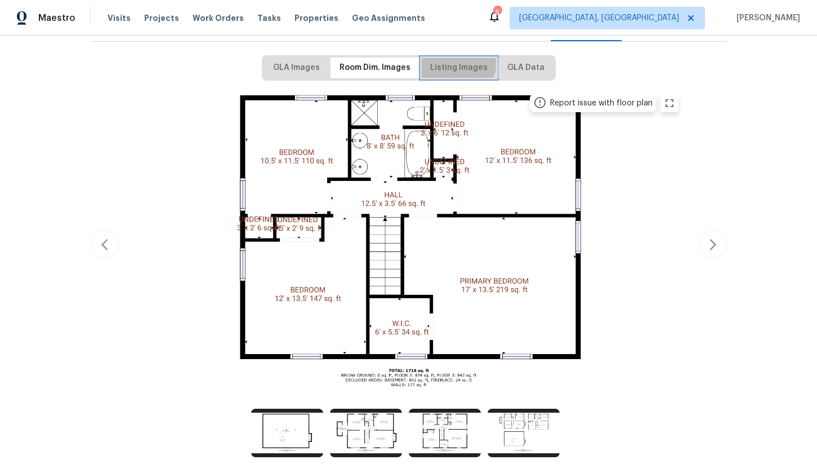
click at [457, 64] on span "Listing Images" at bounding box center [458, 68] width 57 height 14
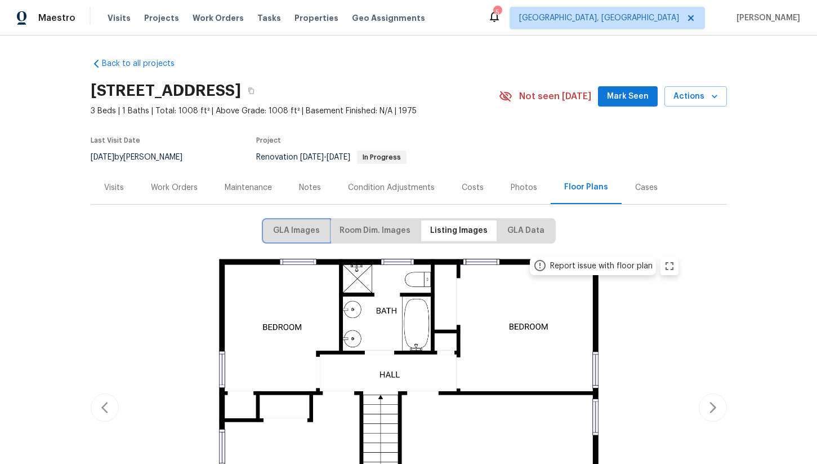
click at [301, 226] on span "GLA Images" at bounding box center [296, 231] width 47 height 14
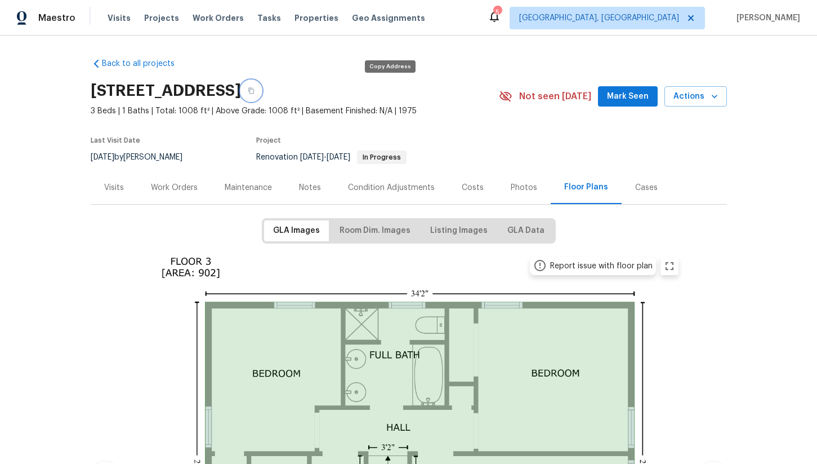
click at [261, 84] on button "button" at bounding box center [251, 91] width 20 height 20
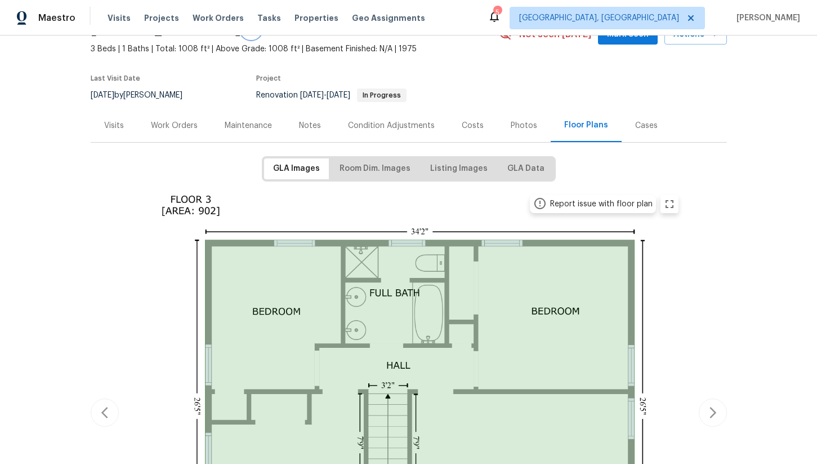
scroll to position [61, 0]
click at [165, 133] on div "Work Orders" at bounding box center [174, 126] width 74 height 33
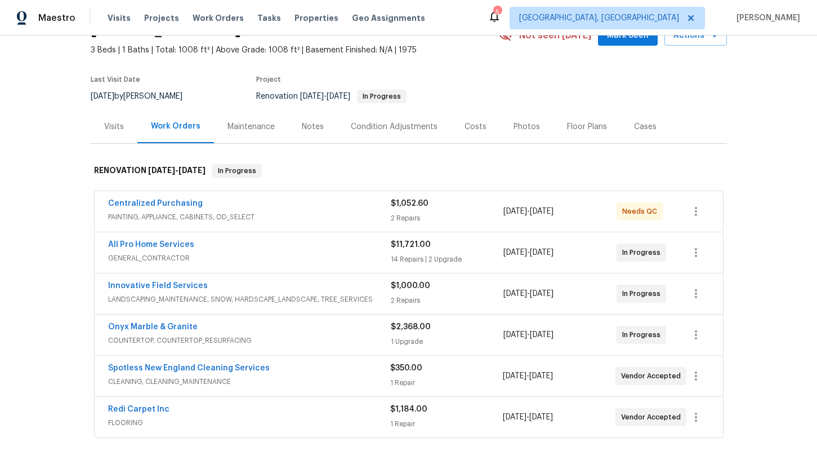
scroll to position [7, 0]
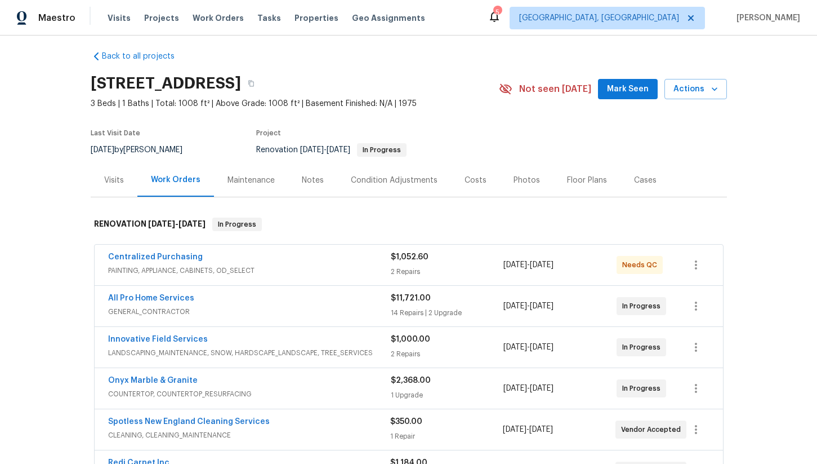
click at [310, 179] on div "Notes" at bounding box center [313, 180] width 22 height 11
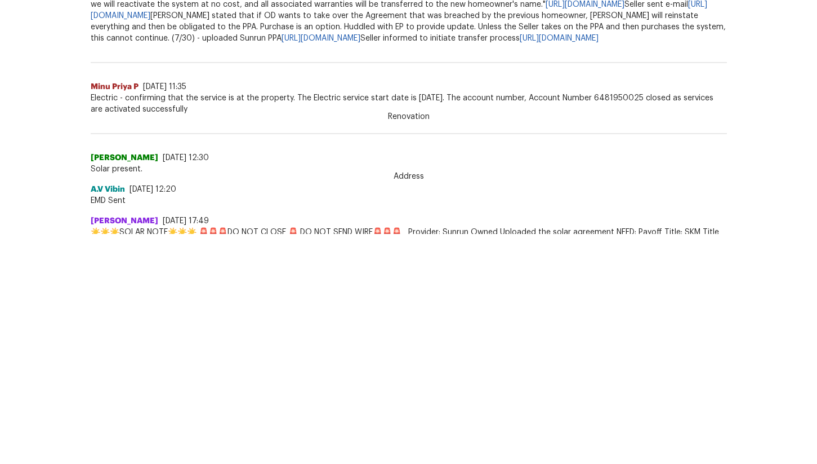
scroll to position [719, 0]
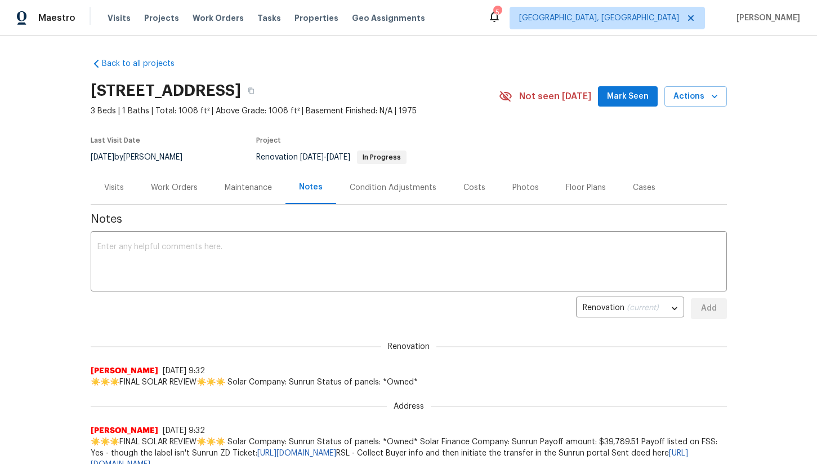
click at [170, 190] on div "Work Orders" at bounding box center [174, 187] width 47 height 11
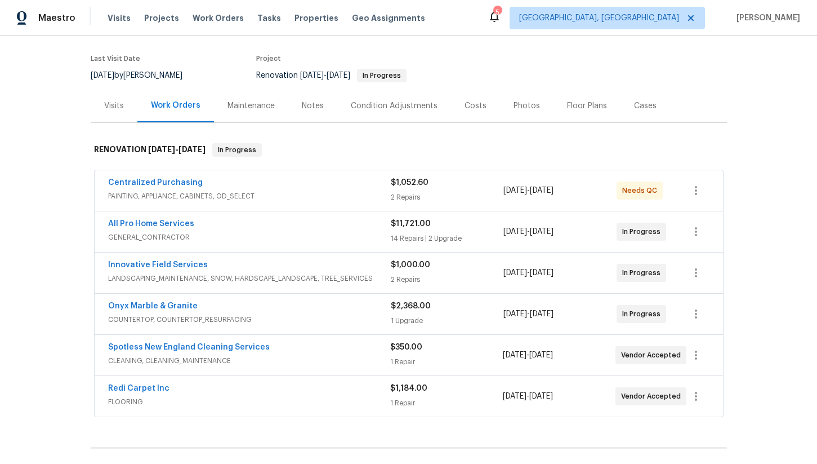
scroll to position [87, 0]
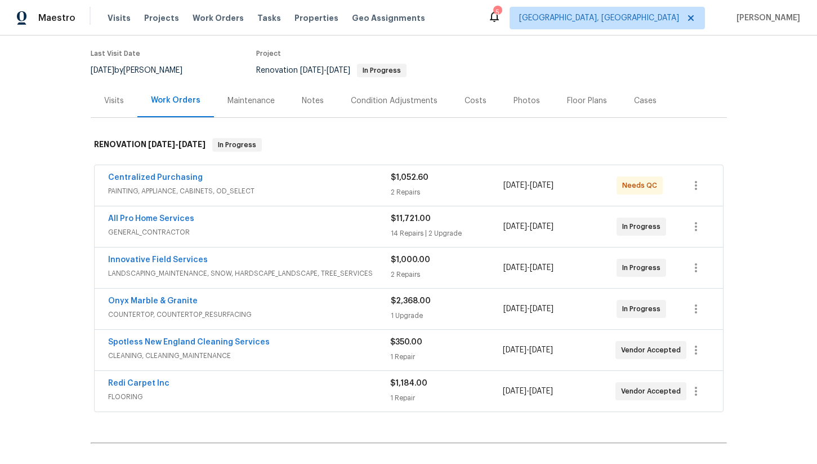
click at [519, 104] on div "Photos" at bounding box center [527, 100] width 26 height 11
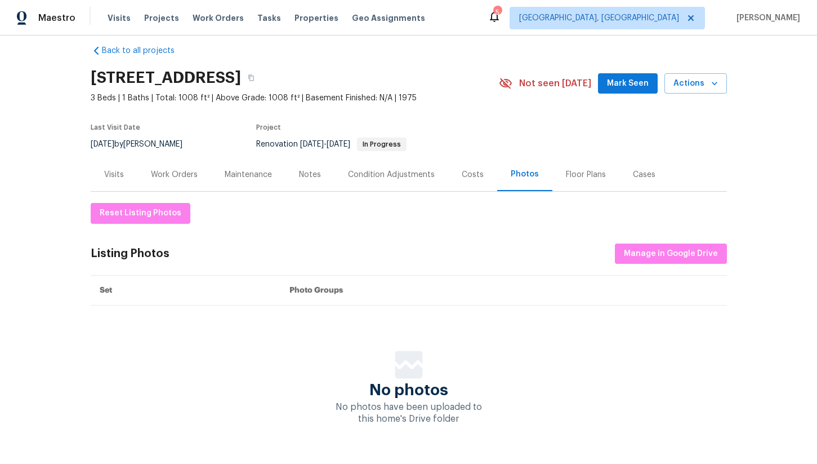
scroll to position [41, 0]
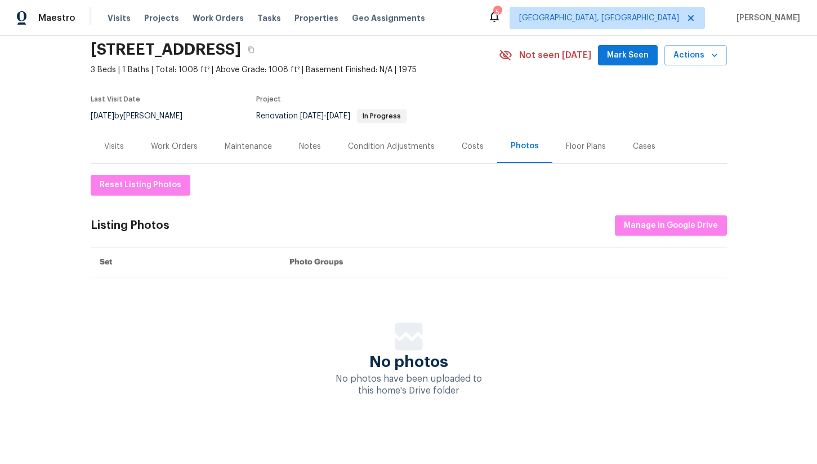
click at [569, 145] on div "Floor Plans" at bounding box center [586, 146] width 40 height 11
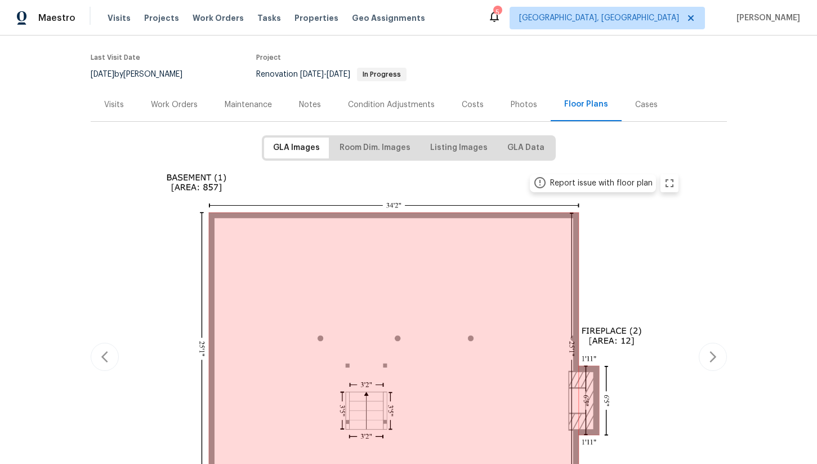
scroll to position [84, 0]
click at [361, 152] on span "Room Dim. Images" at bounding box center [375, 147] width 71 height 14
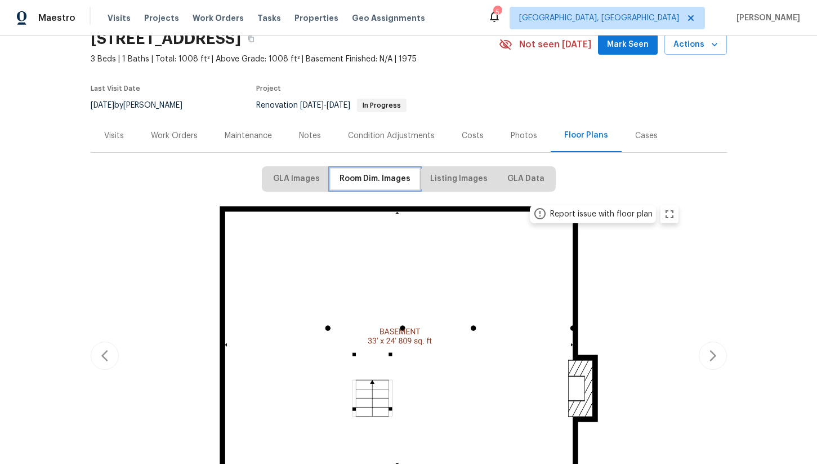
scroll to position [52, 0]
click at [444, 181] on span "Listing Images" at bounding box center [458, 178] width 57 height 14
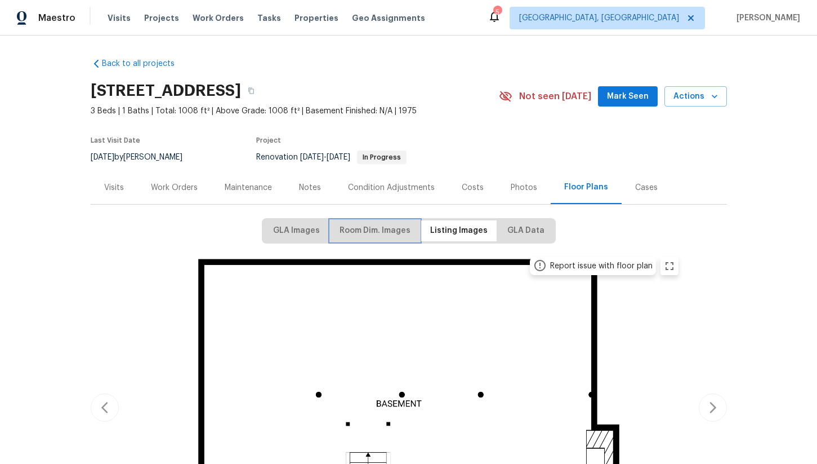
click at [367, 228] on span "Room Dim. Images" at bounding box center [375, 231] width 71 height 14
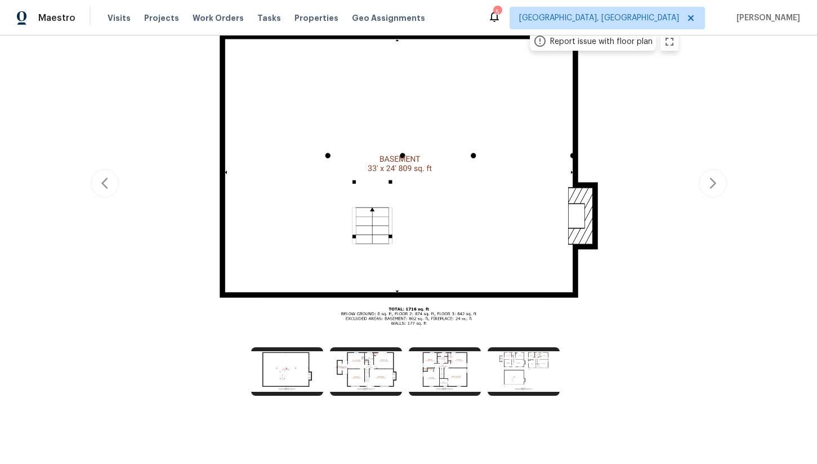
scroll to position [229, 0]
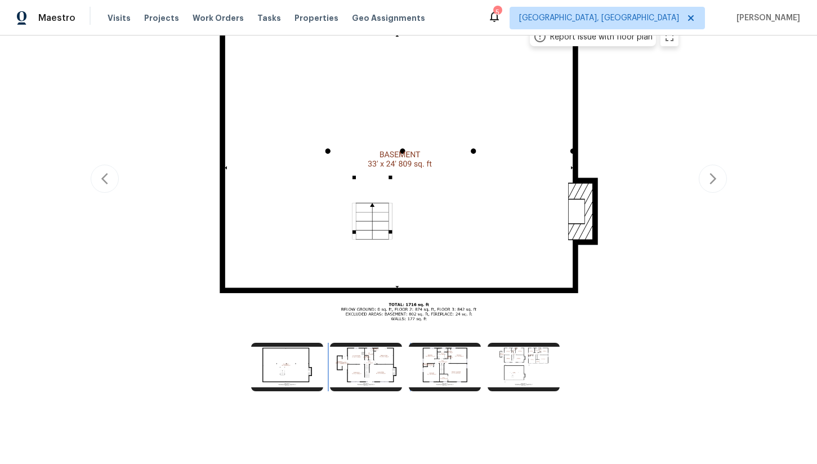
click at [367, 360] on img at bounding box center [366, 366] width 72 height 48
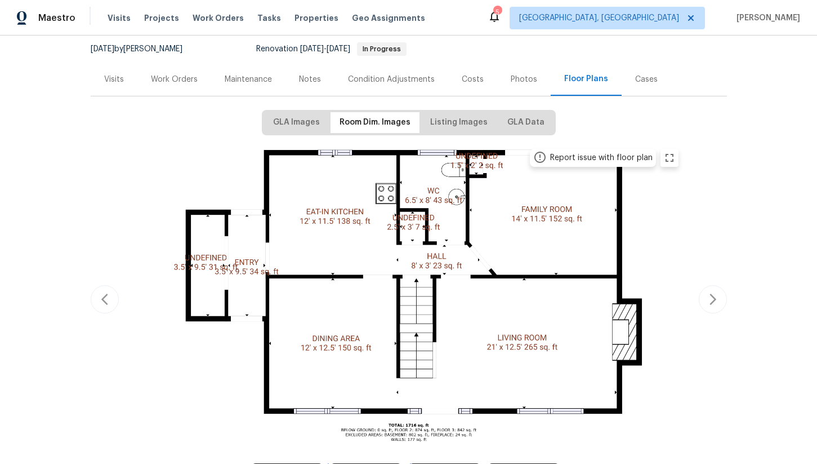
scroll to position [114, 0]
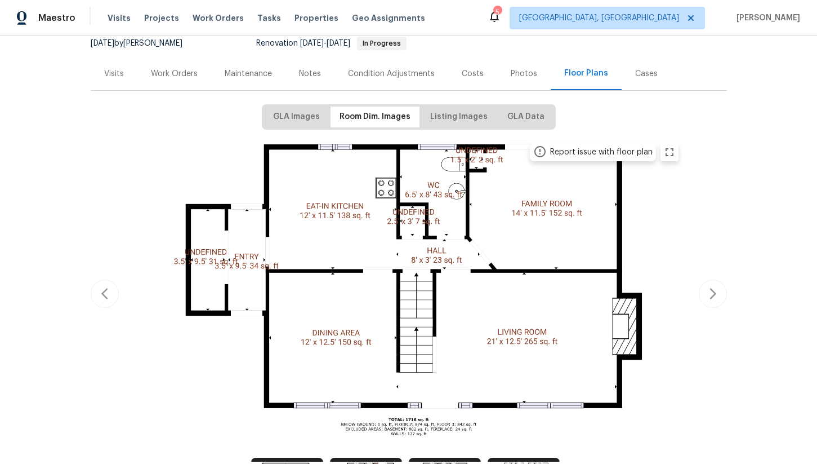
click at [603, 153] on div "Report issue with floor plan" at bounding box center [601, 151] width 103 height 11
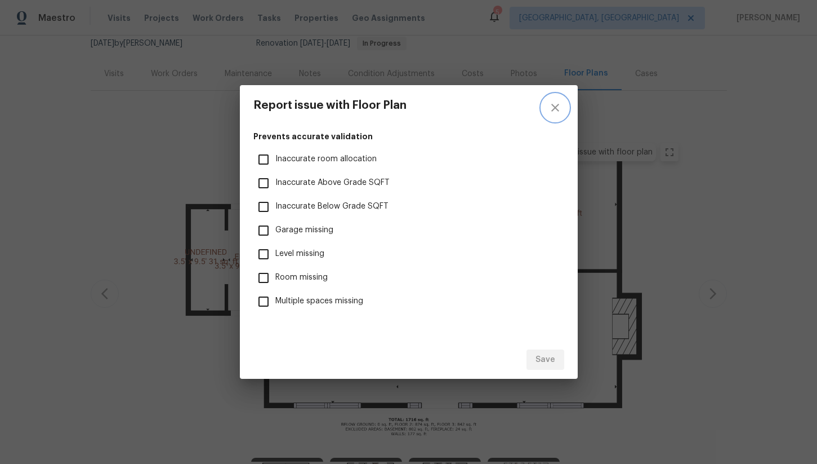
click at [556, 111] on icon "close" at bounding box center [556, 108] width 14 height 14
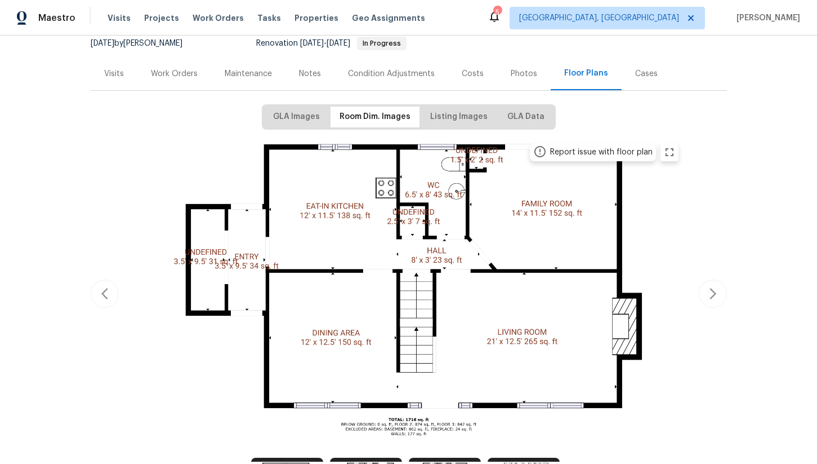
click at [605, 155] on div "Report issue with floor plan" at bounding box center [601, 151] width 103 height 11
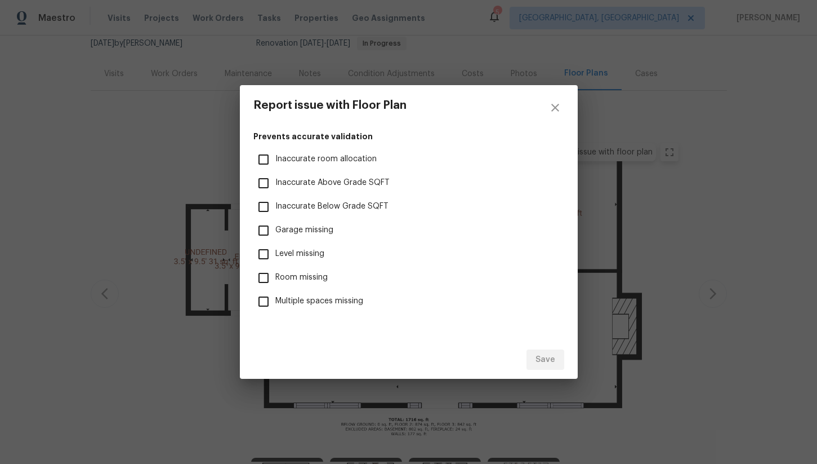
click at [261, 160] on input "Inaccurate room allocation" at bounding box center [264, 160] width 24 height 24
checkbox input "true"
click at [265, 182] on input "Inaccurate Above Grade SQFT" at bounding box center [264, 183] width 24 height 24
checkbox input "true"
click at [559, 106] on icon "close" at bounding box center [556, 108] width 14 height 14
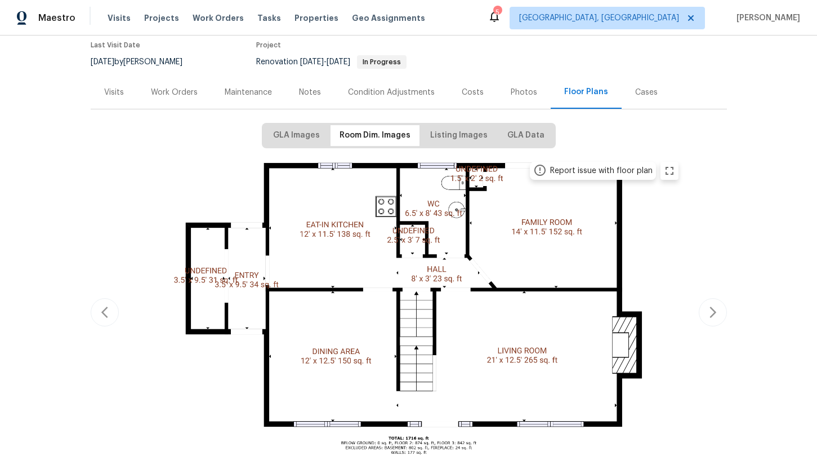
scroll to position [89, 0]
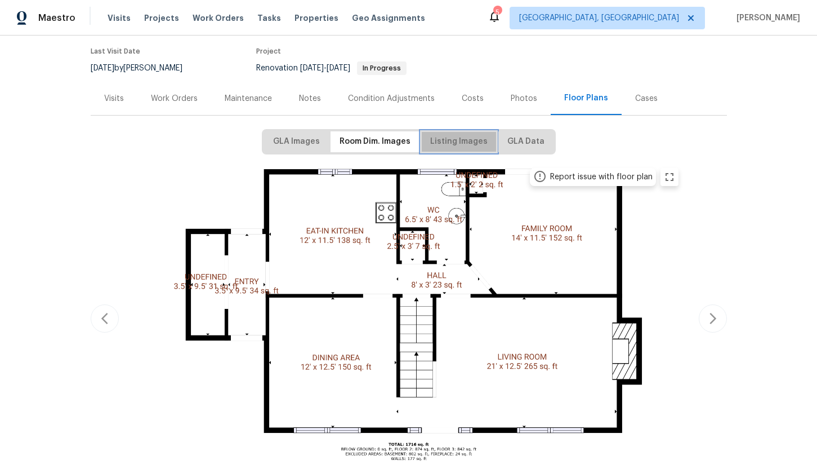
click at [476, 147] on span "Listing Images" at bounding box center [458, 142] width 57 height 14
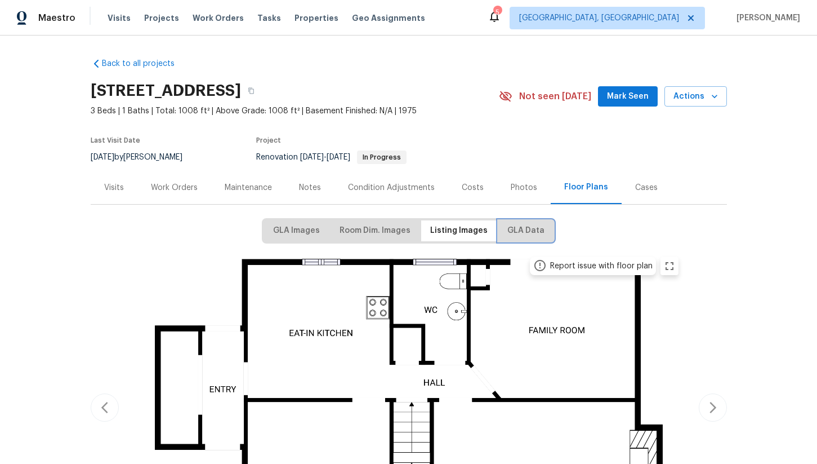
click at [519, 224] on span "GLA Data" at bounding box center [525, 231] width 37 height 14
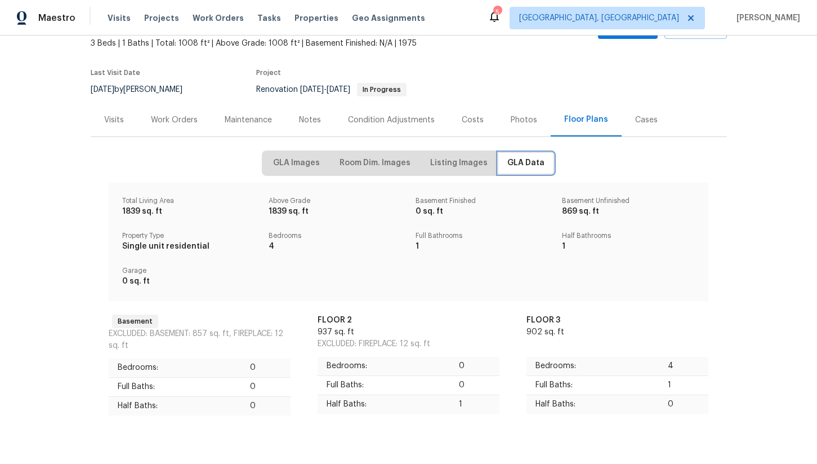
scroll to position [71, 0]
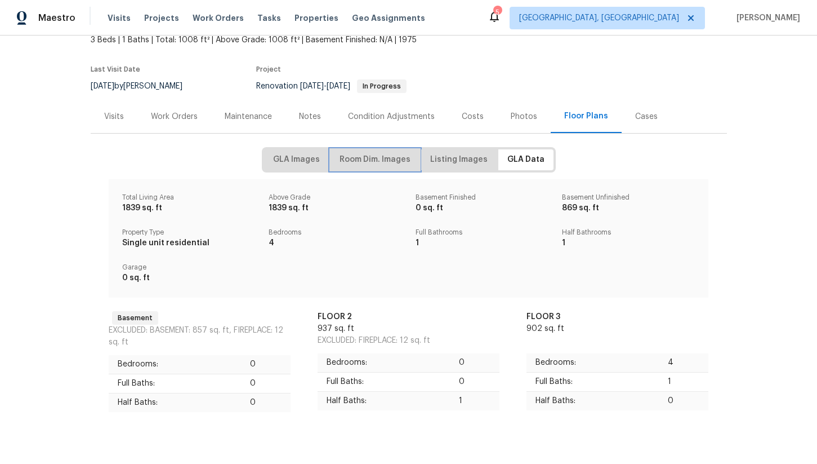
click at [368, 158] on span "Room Dim. Images" at bounding box center [375, 160] width 71 height 14
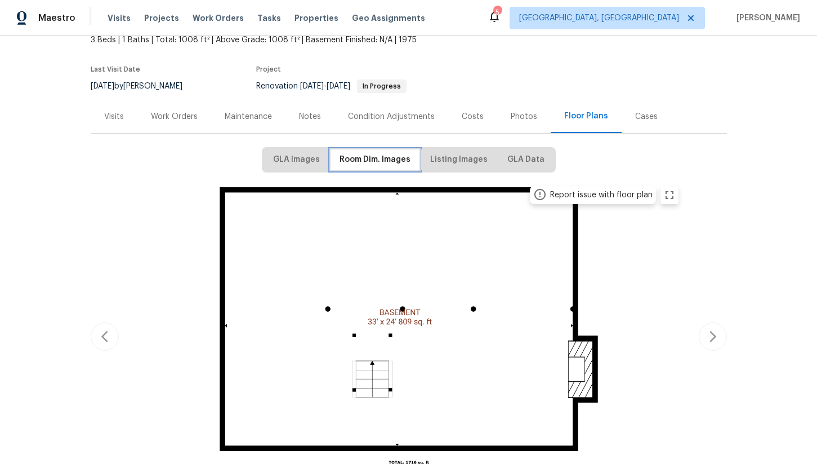
scroll to position [0, 0]
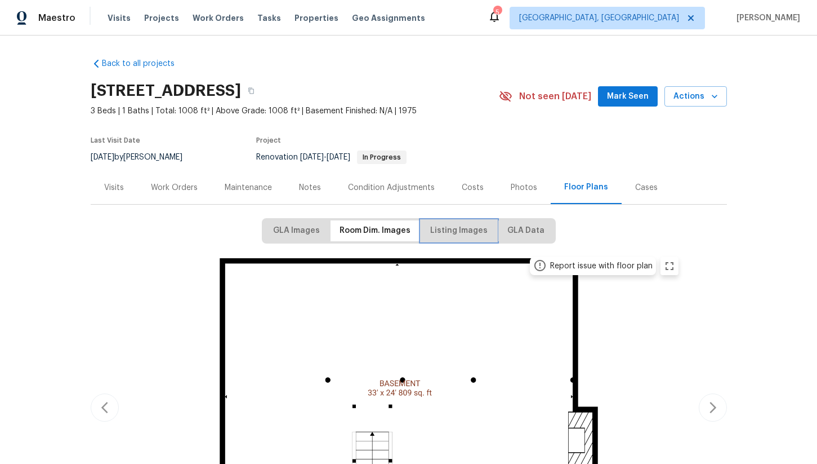
click at [442, 235] on span "Listing Images" at bounding box center [458, 231] width 57 height 14
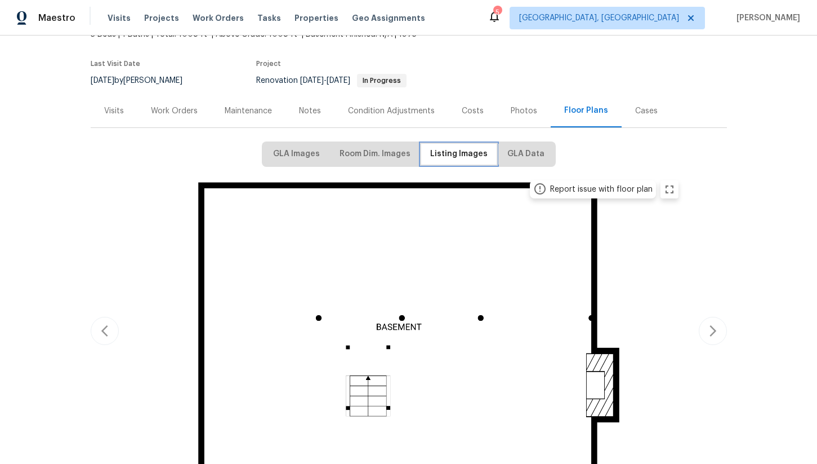
scroll to position [229, 0]
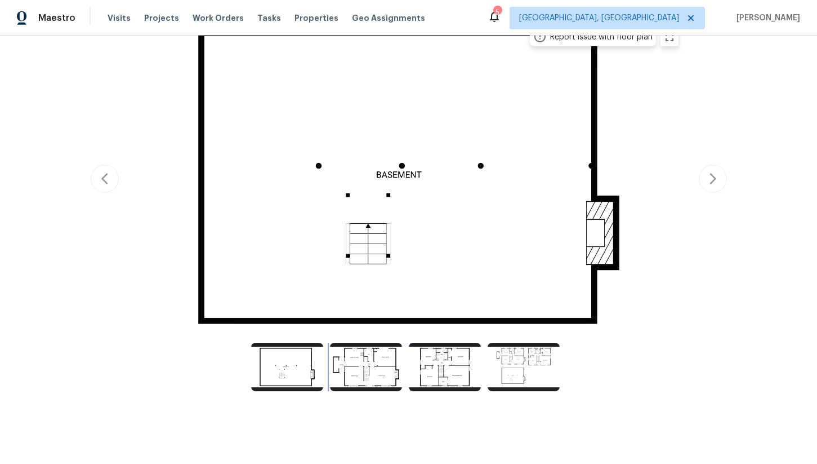
click at [380, 385] on img at bounding box center [366, 366] width 72 height 48
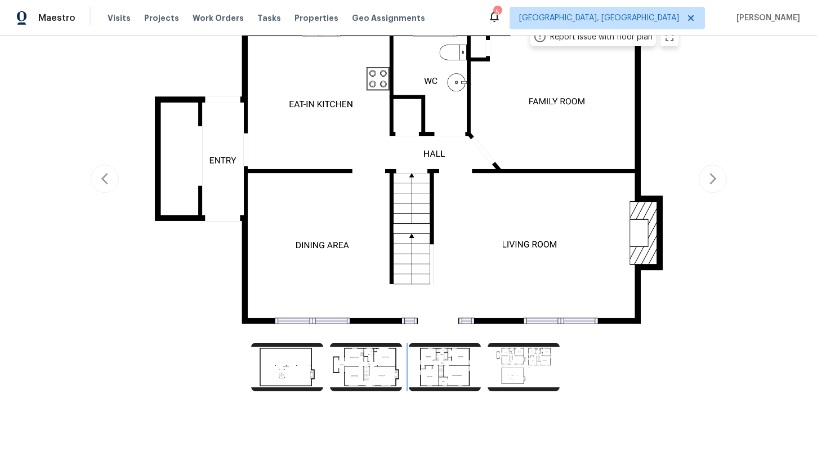
click at [453, 371] on img at bounding box center [445, 366] width 72 height 48
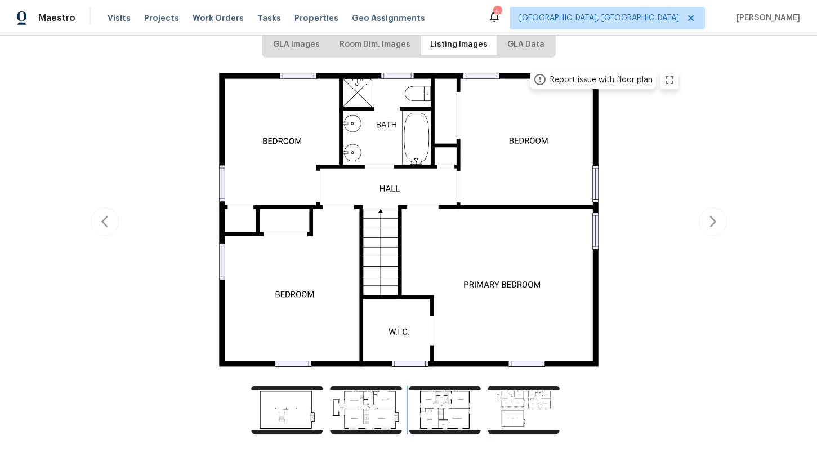
scroll to position [183, 0]
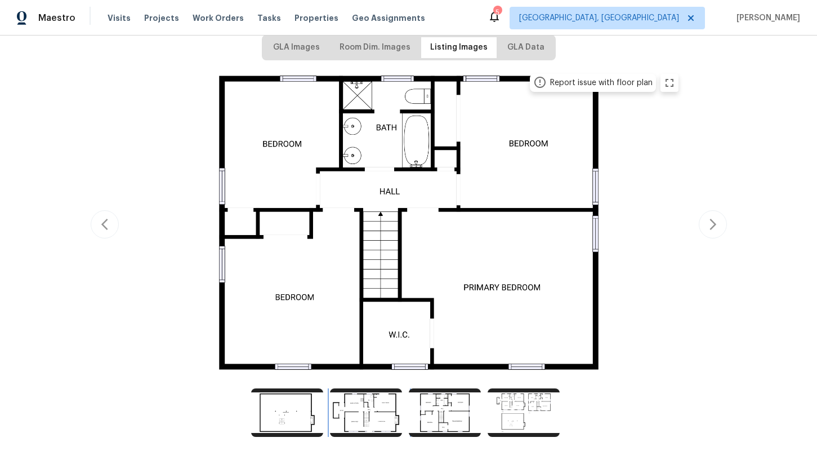
click at [368, 407] on img at bounding box center [366, 412] width 72 height 48
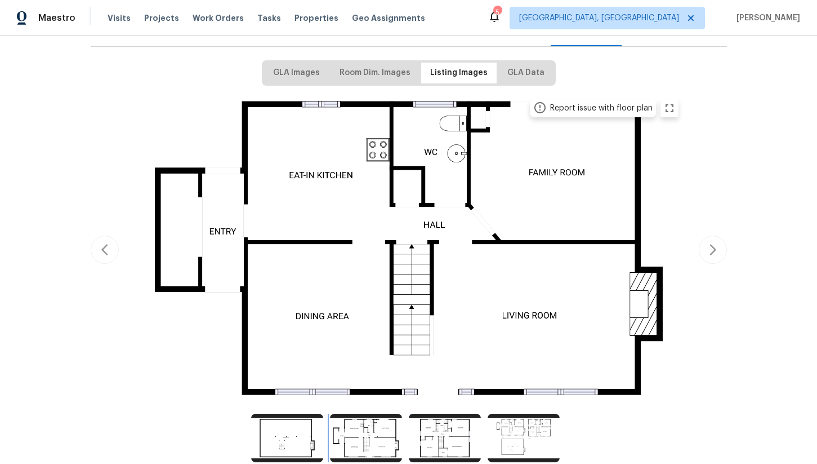
scroll to position [155, 0]
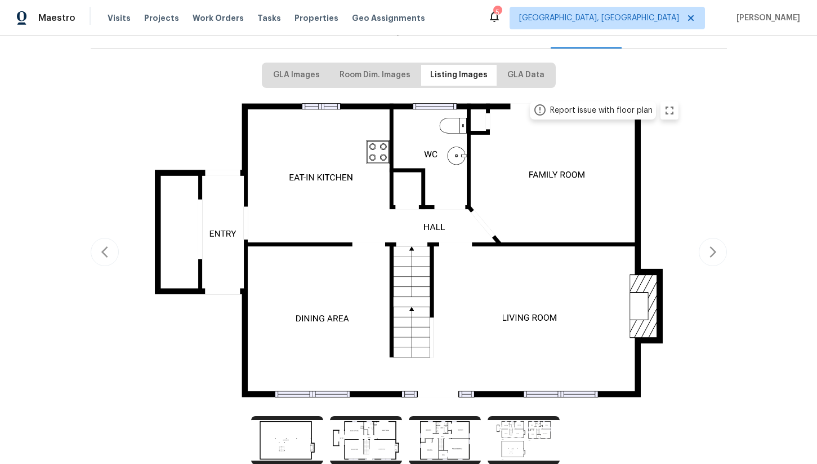
click at [555, 105] on div "Report issue with floor plan" at bounding box center [601, 110] width 103 height 11
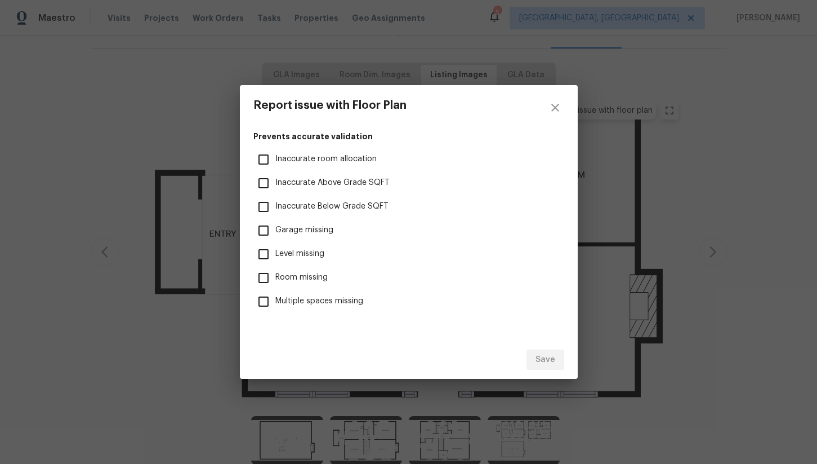
click at [266, 299] on input "Multiple spaces missing" at bounding box center [264, 302] width 24 height 24
checkbox input "true"
click at [262, 277] on input "Room missing" at bounding box center [264, 278] width 24 height 24
checkbox input "true"
click at [262, 253] on input "Level missing" at bounding box center [264, 254] width 24 height 24
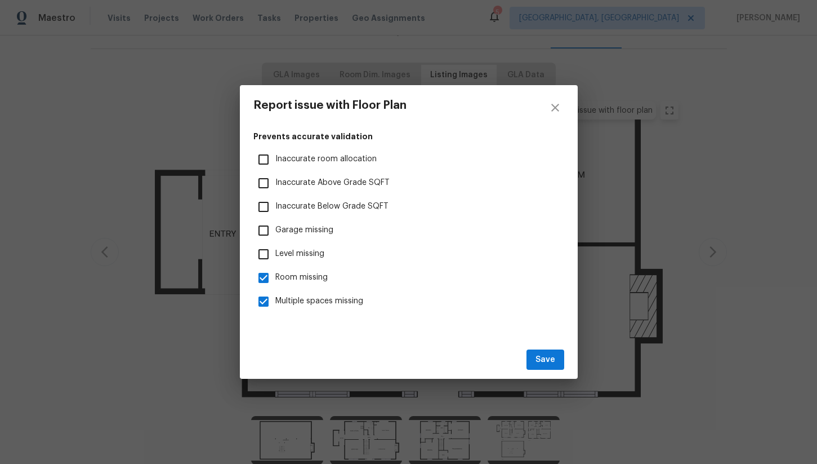
checkbox input "true"
click at [261, 230] on input "Garage missing" at bounding box center [264, 231] width 24 height 24
checkbox input "true"
click at [261, 205] on input "Inaccurate Below Grade SQFT" at bounding box center [264, 207] width 24 height 24
checkbox input "true"
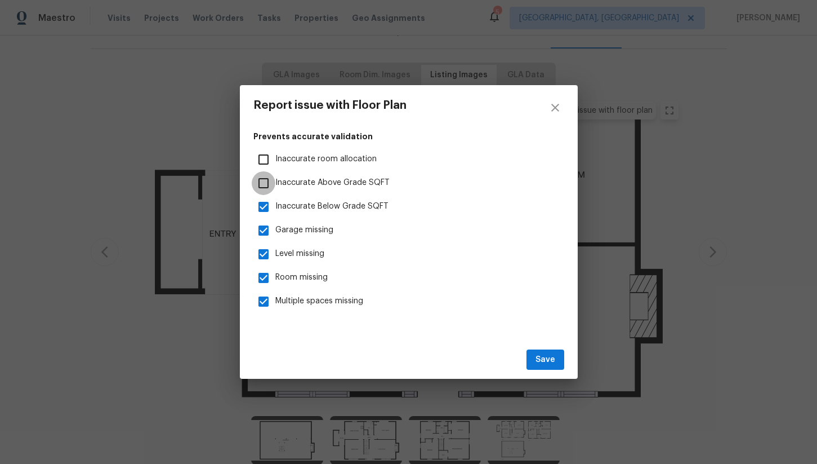
click at [262, 181] on input "Inaccurate Above Grade SQFT" at bounding box center [264, 183] width 24 height 24
checkbox input "true"
click at [262, 166] on input "Inaccurate room allocation" at bounding box center [264, 160] width 24 height 24
checkbox input "true"
click at [546, 355] on span "Save" at bounding box center [546, 360] width 20 height 14
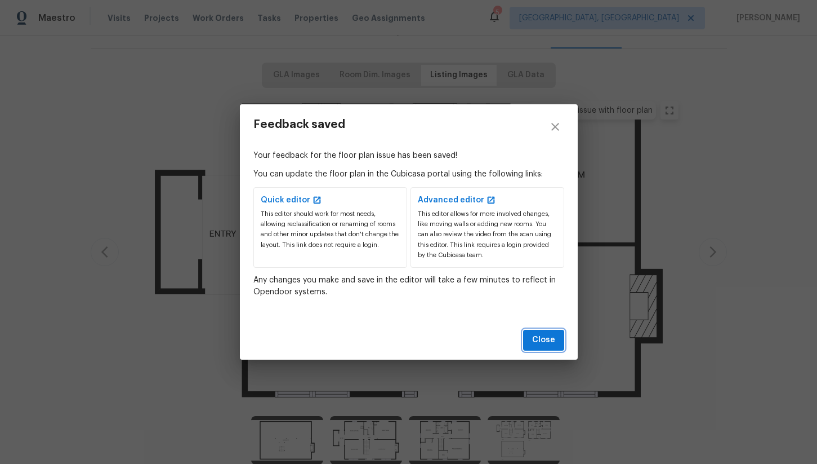
click at [545, 339] on span "Close" at bounding box center [543, 340] width 23 height 14
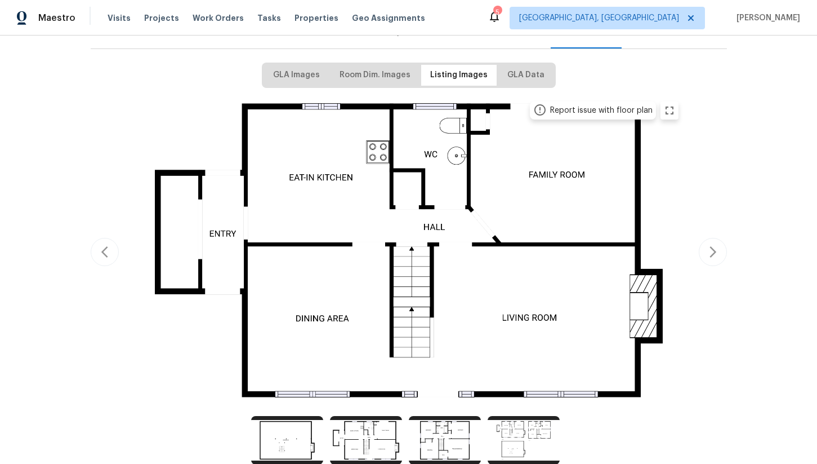
scroll to position [0, 0]
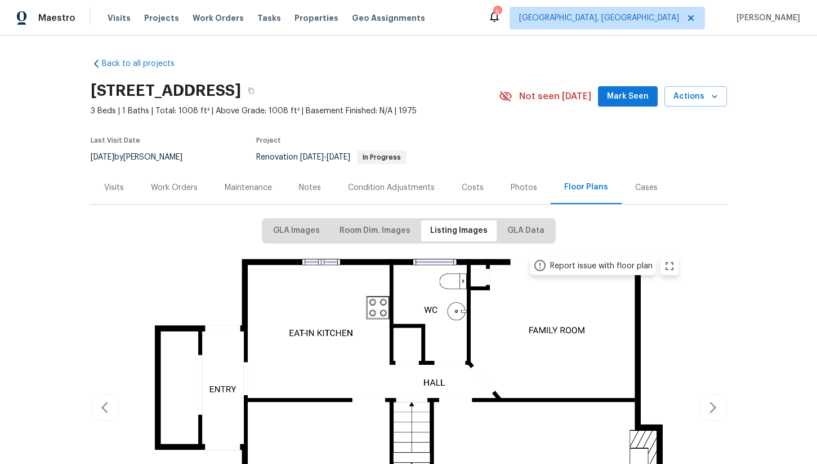
click at [161, 188] on div "Work Orders" at bounding box center [174, 187] width 47 height 11
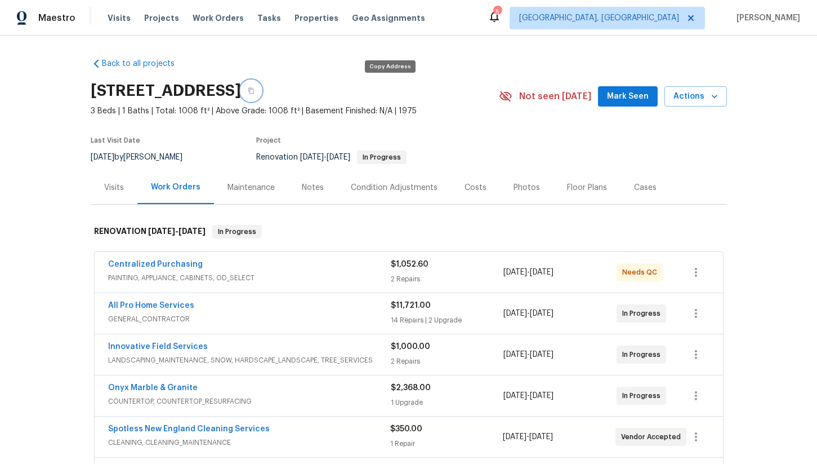
click at [261, 96] on button "button" at bounding box center [251, 91] width 20 height 20
click at [565, 195] on div "Floor Plans" at bounding box center [587, 187] width 67 height 33
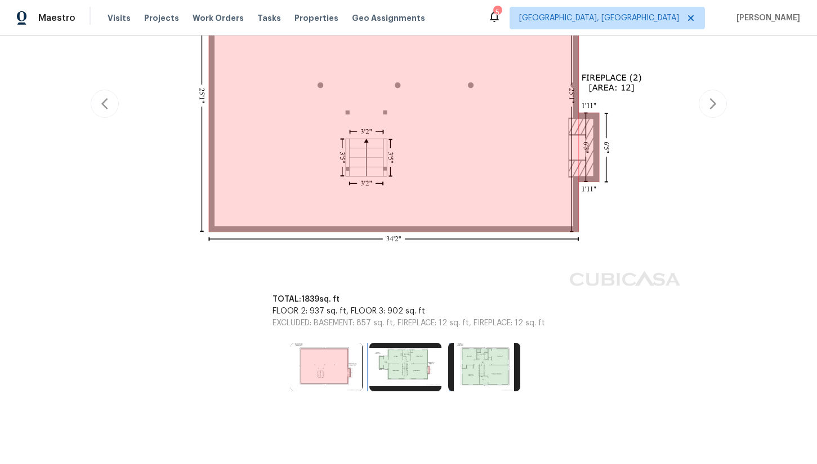
click at [400, 359] on img at bounding box center [405, 366] width 72 height 48
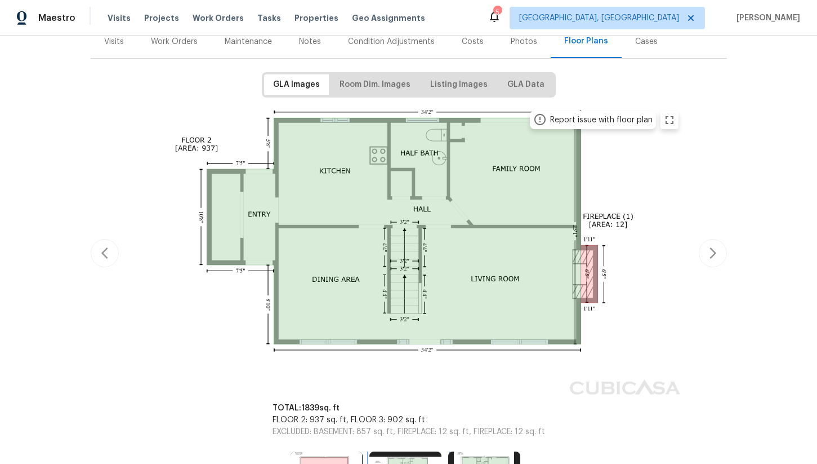
scroll to position [91, 0]
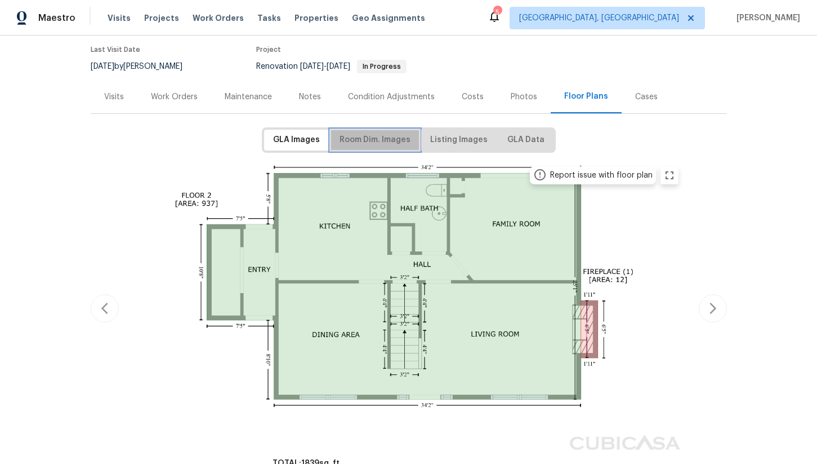
click at [384, 138] on span "Room Dim. Images" at bounding box center [375, 140] width 71 height 14
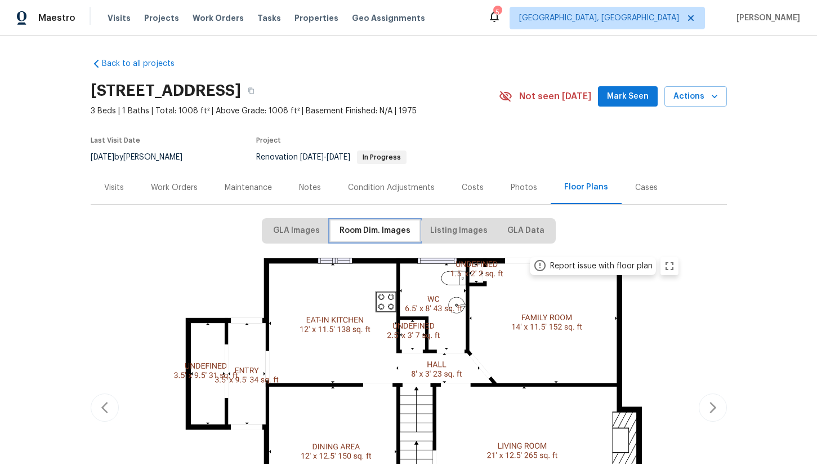
scroll to position [23, 0]
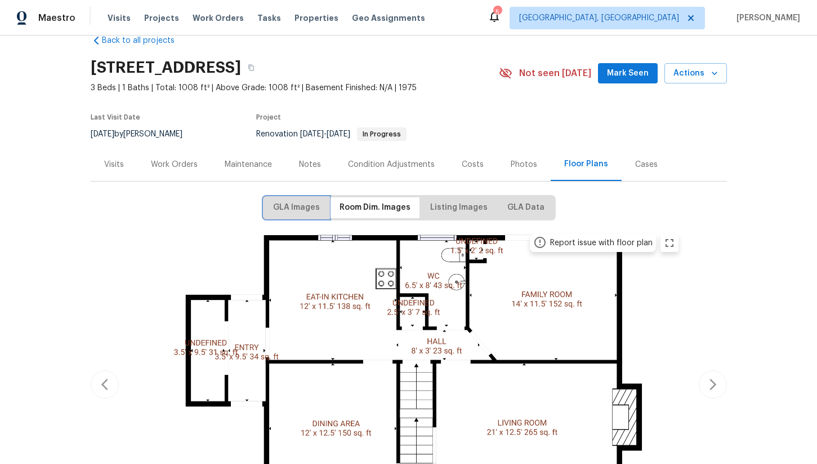
click at [313, 208] on span "GLA Images" at bounding box center [296, 208] width 47 height 14
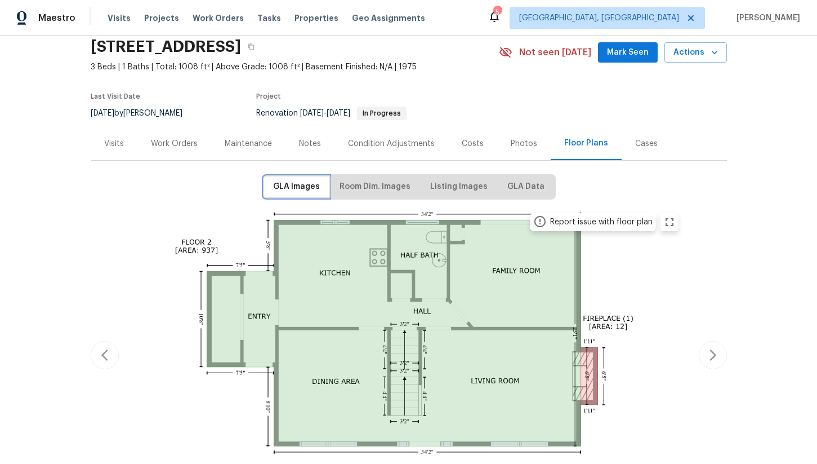
scroll to position [0, 0]
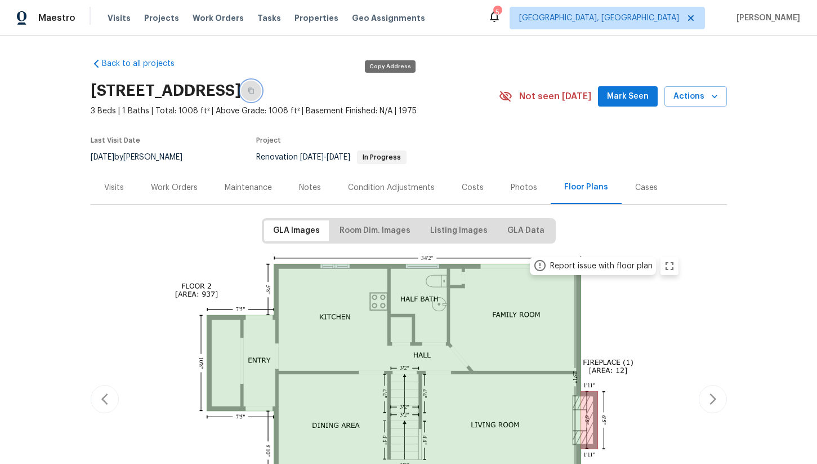
click at [254, 88] on icon "button" at bounding box center [251, 91] width 6 height 6
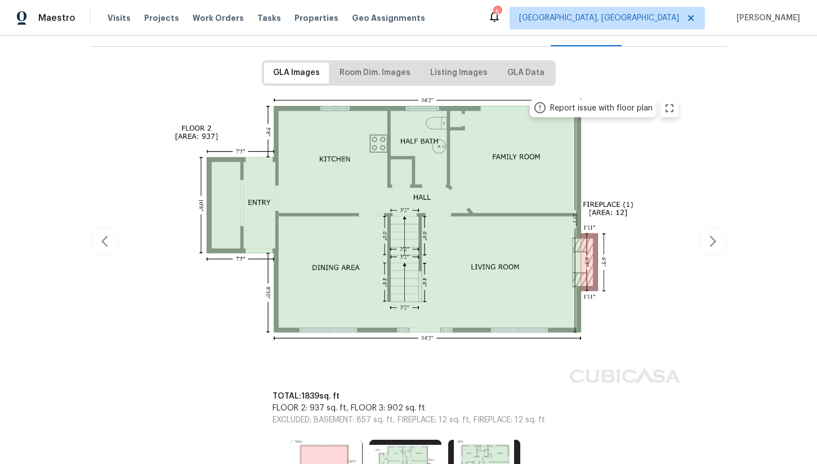
scroll to position [202, 0]
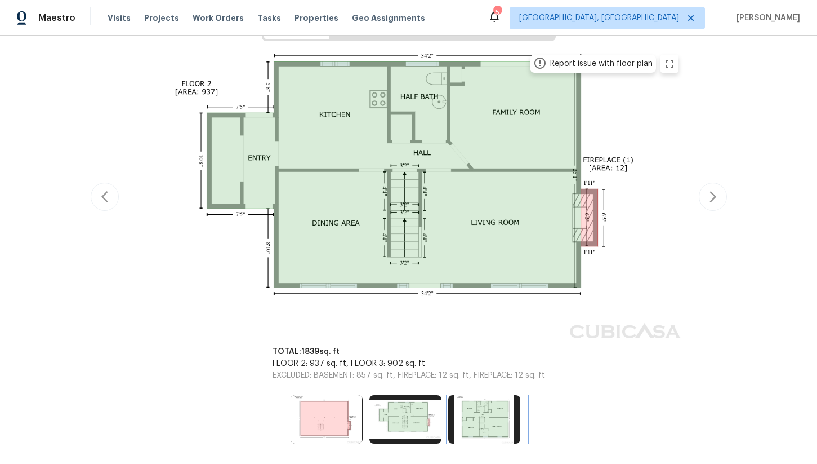
click at [478, 417] on img at bounding box center [484, 419] width 72 height 48
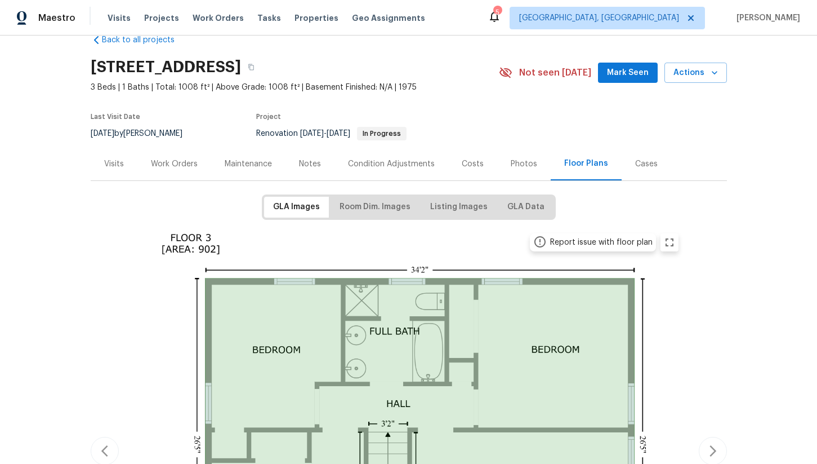
scroll to position [0, 0]
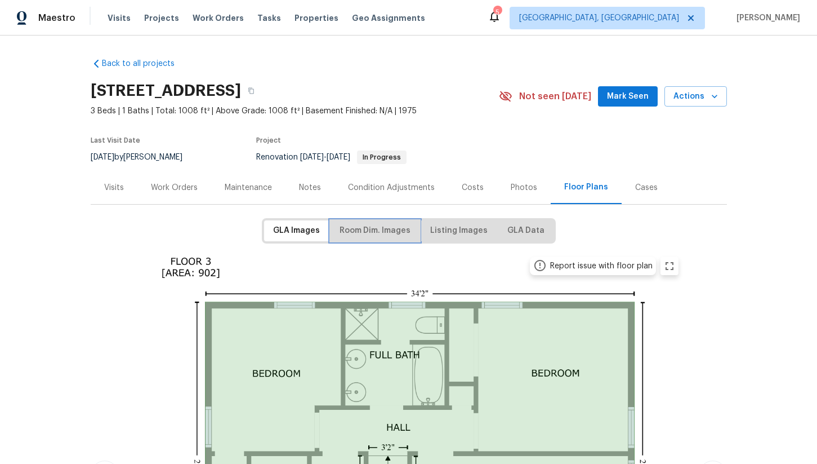
click at [378, 230] on span "Room Dim. Images" at bounding box center [375, 231] width 71 height 14
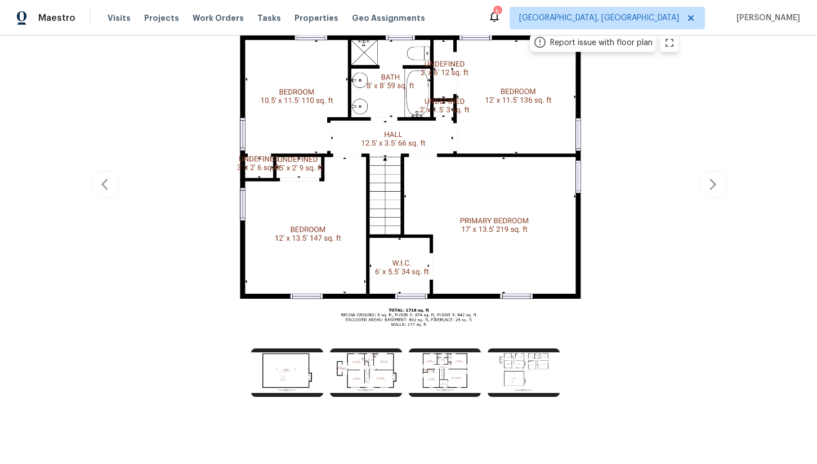
scroll to position [229, 0]
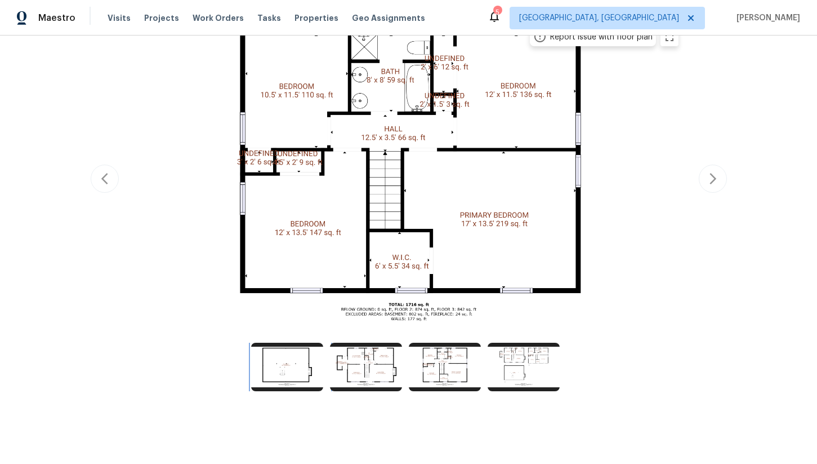
click at [305, 376] on img at bounding box center [287, 366] width 72 height 48
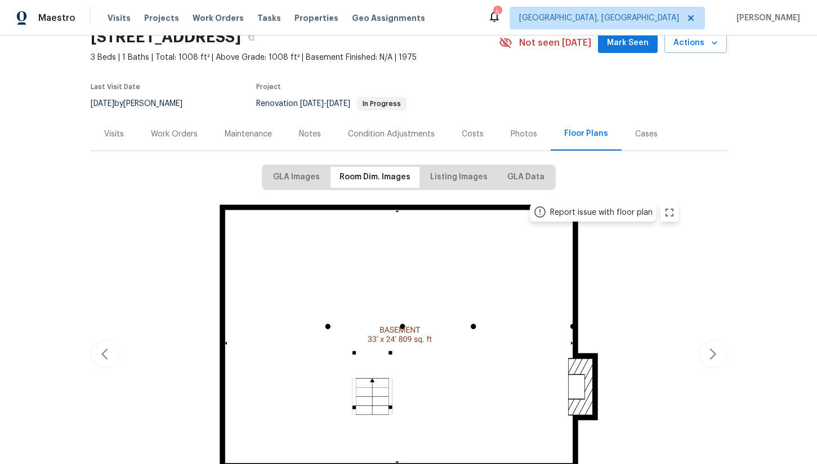
scroll to position [6, 0]
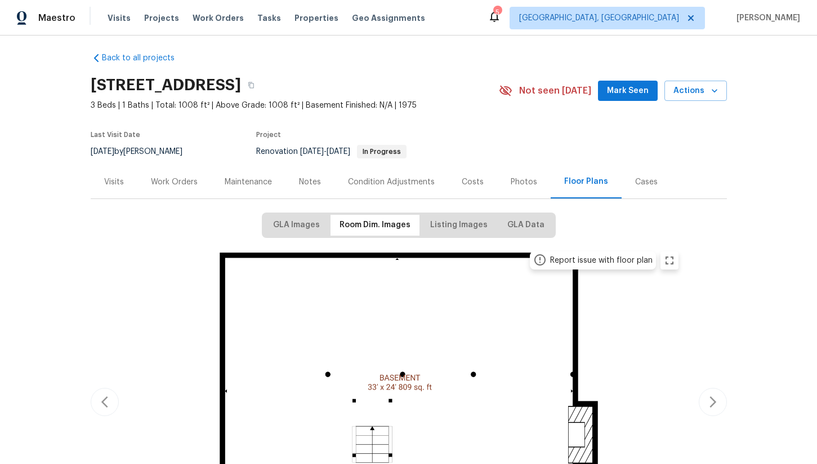
click at [180, 180] on div "Work Orders" at bounding box center [174, 181] width 47 height 11
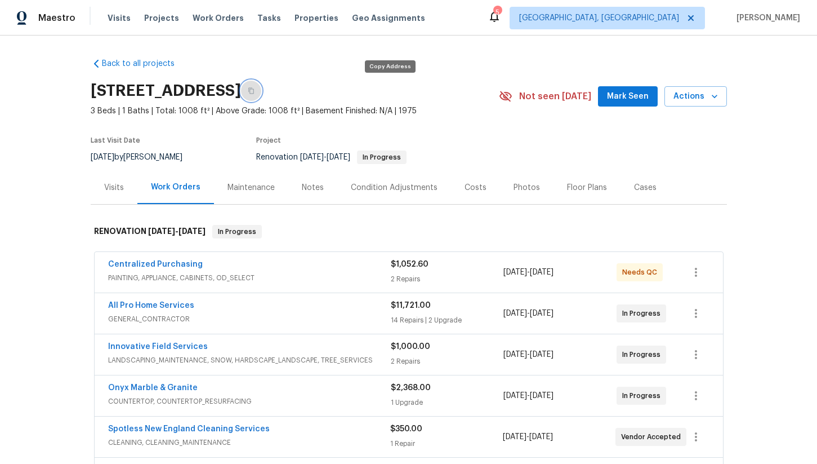
click at [255, 87] on icon "button" at bounding box center [251, 90] width 7 height 7
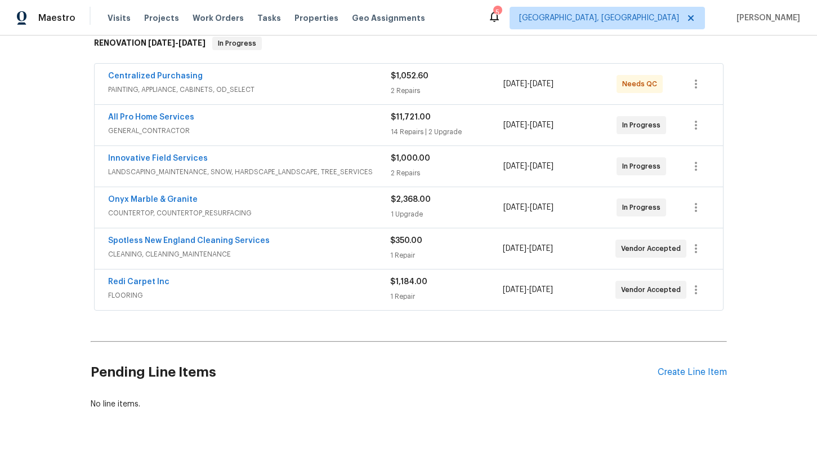
scroll to position [184, 0]
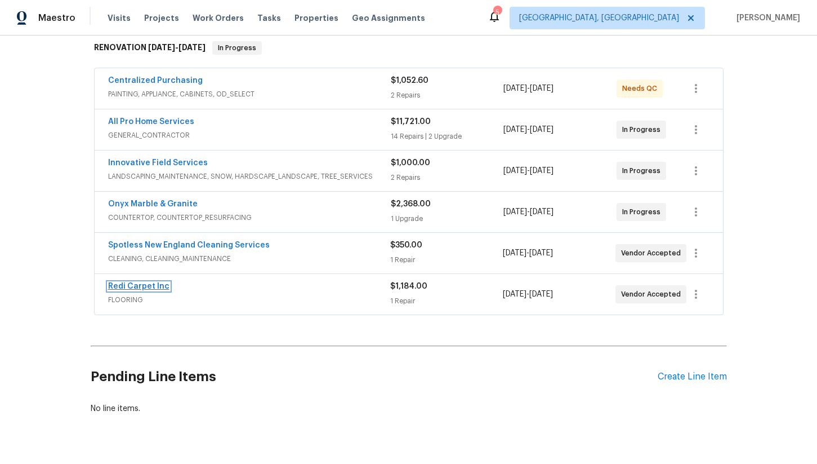
click at [148, 289] on link "Redi Carpet Inc" at bounding box center [138, 286] width 61 height 8
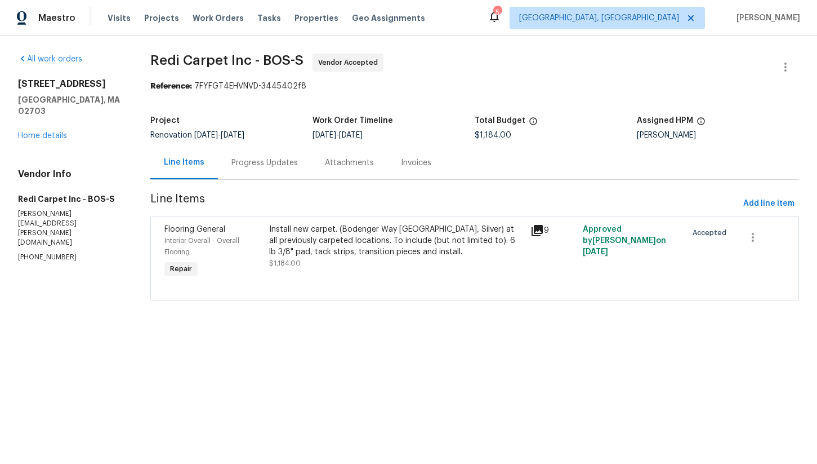
click at [332, 244] on div "Install new carpet. (Bodenger Way [GEOGRAPHIC_DATA], Silver) at all previously …" at bounding box center [396, 241] width 255 height 34
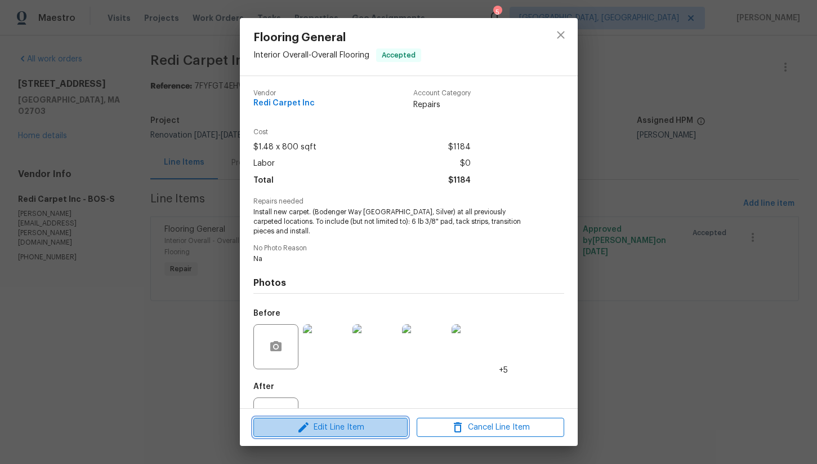
click at [313, 427] on span "Edit Line Item" at bounding box center [331, 427] width 148 height 14
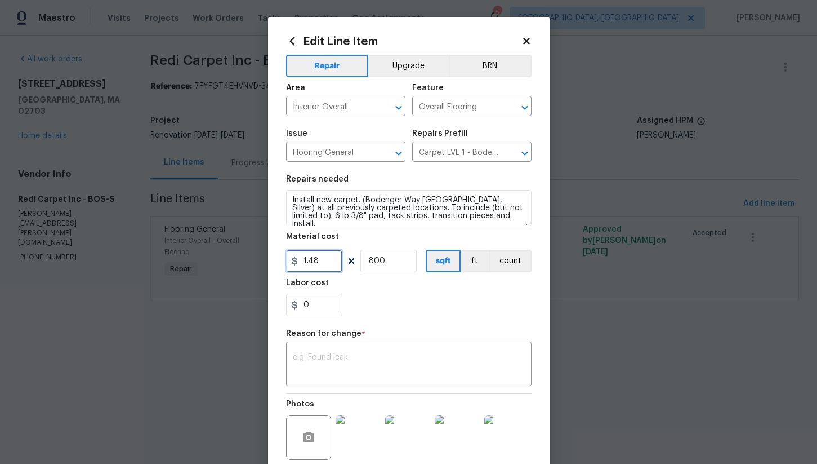
click at [332, 262] on input "1.48" at bounding box center [314, 261] width 56 height 23
type input "2138"
click at [381, 261] on input "800" at bounding box center [388, 261] width 56 height 23
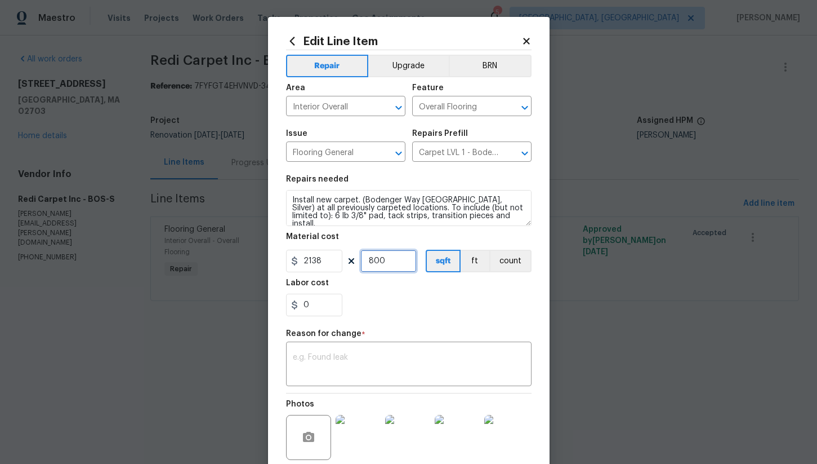
click at [381, 261] on input "800" at bounding box center [388, 261] width 56 height 23
type input "1"
click at [333, 373] on textarea at bounding box center [409, 365] width 232 height 24
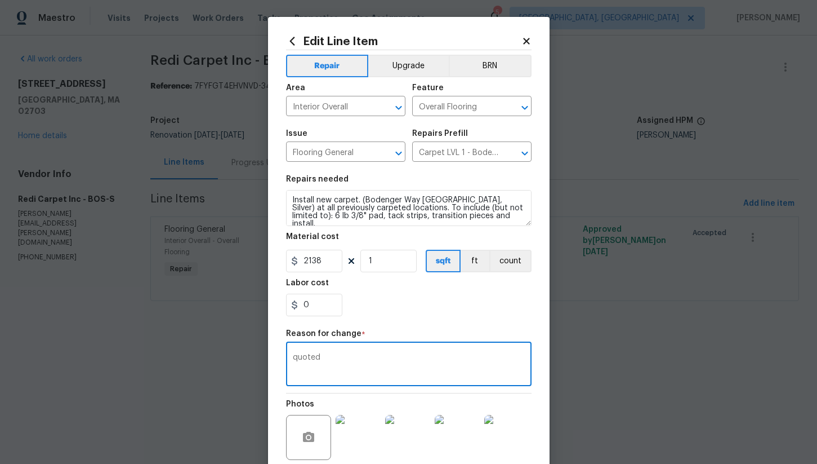
type textarea "quoted"
click at [368, 310] on div "0" at bounding box center [409, 304] width 246 height 23
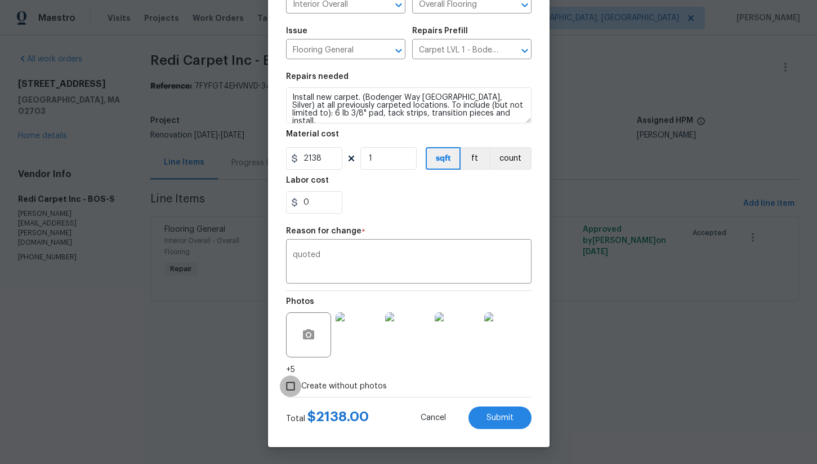
click at [287, 385] on input "Create without photos" at bounding box center [290, 385] width 21 height 21
checkbox input "false"
click at [386, 118] on textarea "Install new carpet. (Bodenger Way 945 Winter Ash, Silver) at all previously car…" at bounding box center [409, 105] width 246 height 36
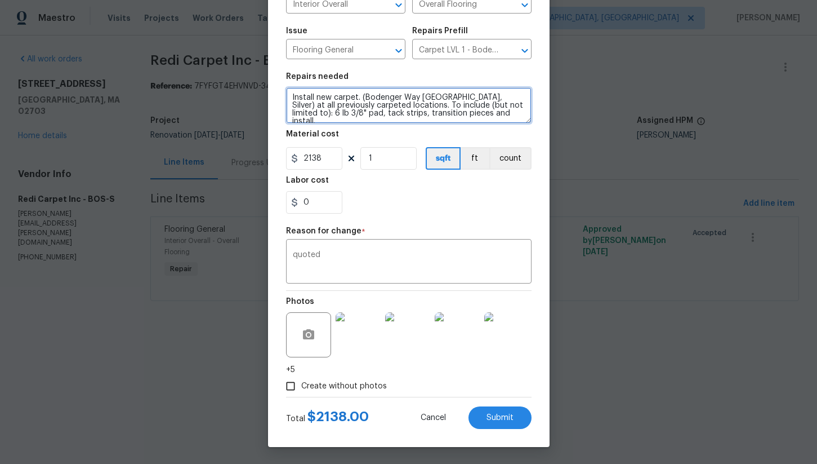
click at [386, 118] on textarea "Install new carpet. (Bodenger Way 945 Winter Ash, Silver) at all previously car…" at bounding box center [409, 105] width 246 height 36
type textarea "Carpet as quoted in living room, bedrooms and porch space"
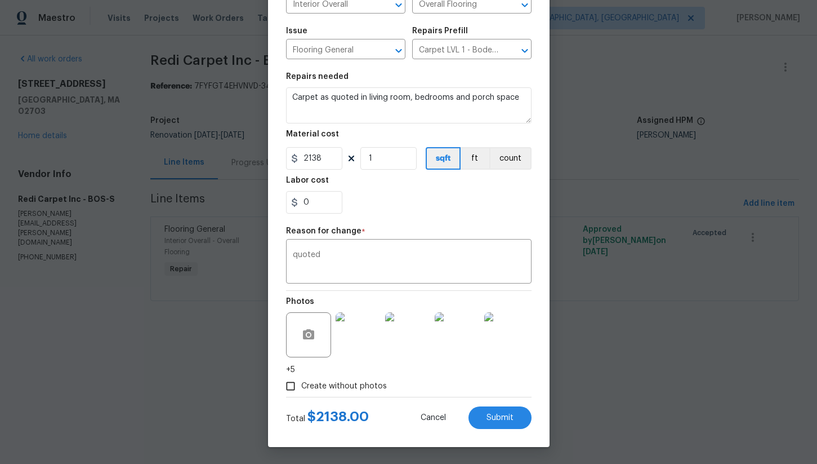
click at [397, 201] on div "0" at bounding box center [409, 202] width 246 height 23
click at [516, 423] on button "Submit" at bounding box center [500, 417] width 63 height 23
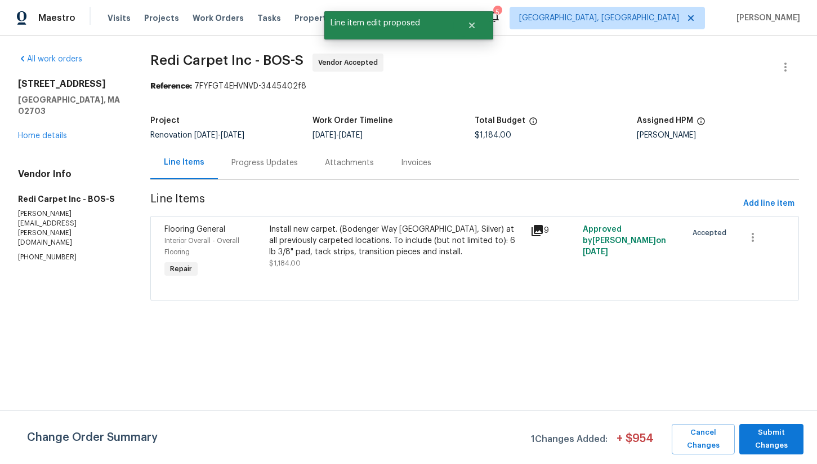
scroll to position [0, 0]
click at [779, 444] on span "Submit Changes" at bounding box center [771, 439] width 53 height 26
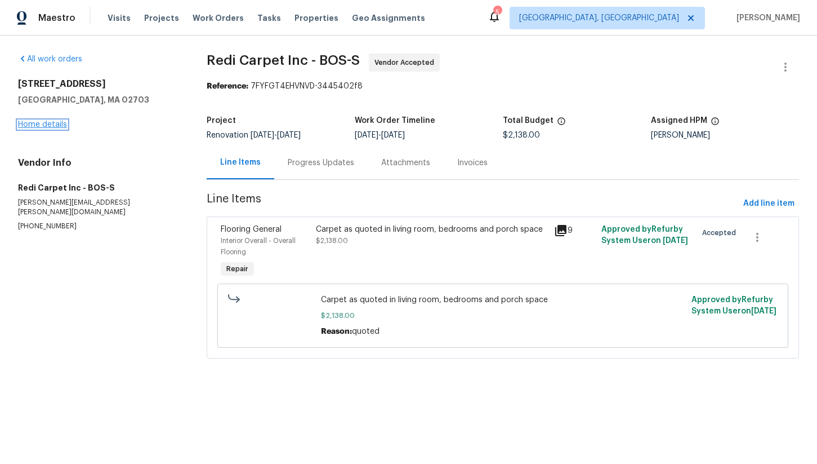
click at [52, 125] on link "Home details" at bounding box center [42, 125] width 49 height 8
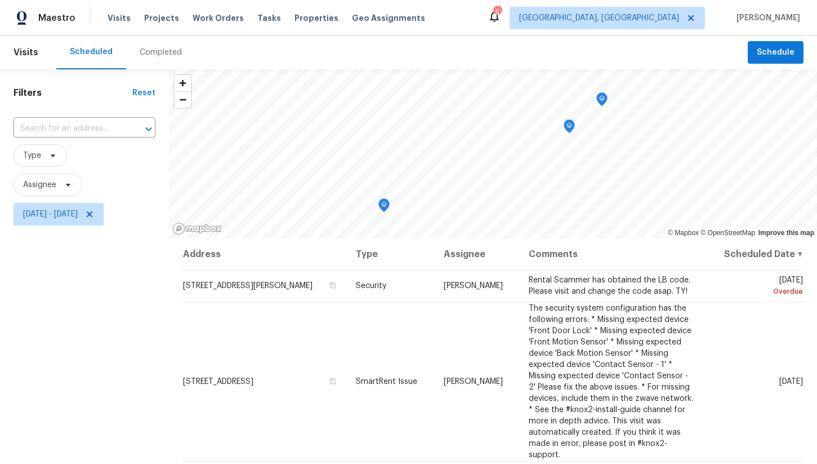
scroll to position [117, 0]
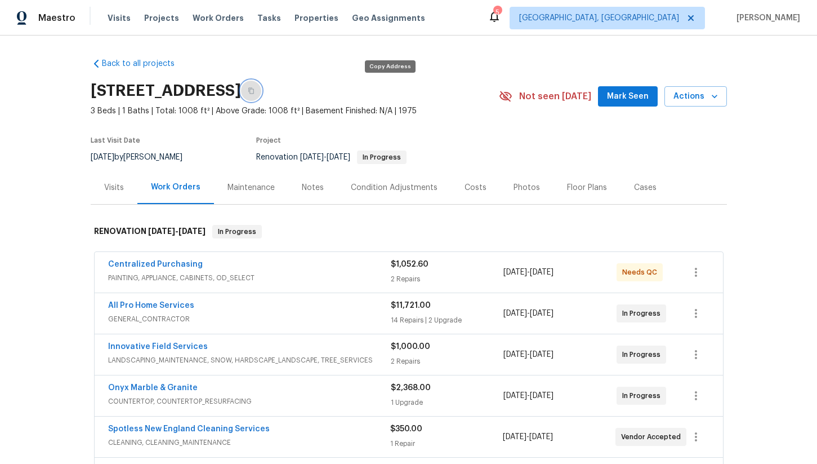
click at [261, 92] on button "button" at bounding box center [251, 91] width 20 height 20
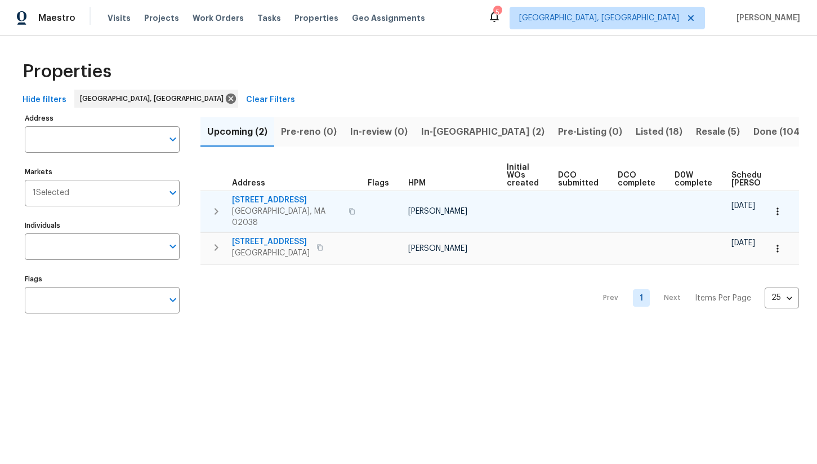
click at [349, 208] on icon "button" at bounding box center [352, 211] width 7 height 7
click at [275, 208] on span "[GEOGRAPHIC_DATA], MA 02038" at bounding box center [287, 217] width 110 height 23
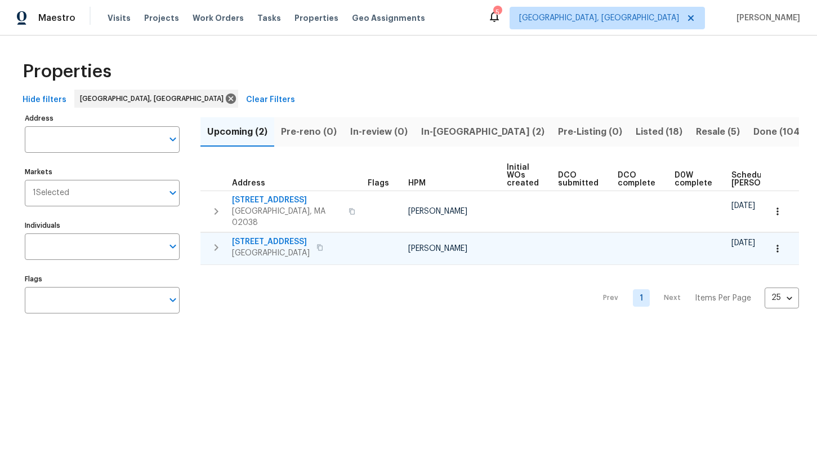
click at [274, 236] on span "1247 Central St" at bounding box center [271, 241] width 78 height 11
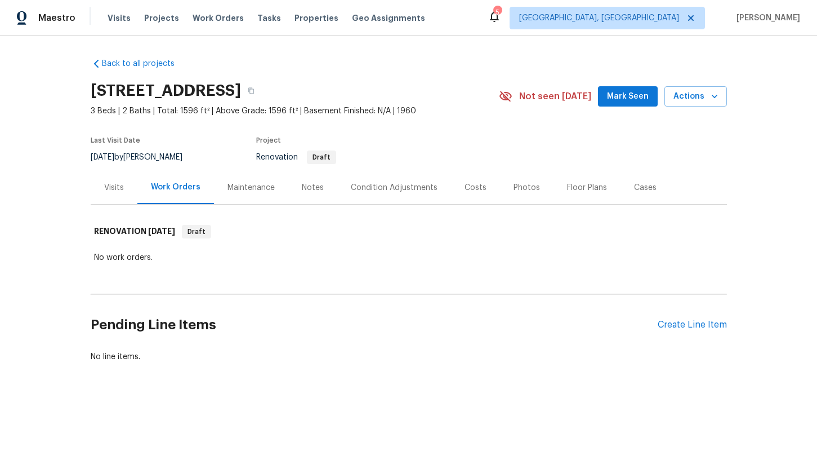
click at [398, 193] on div "Condition Adjustments" at bounding box center [394, 187] width 87 height 11
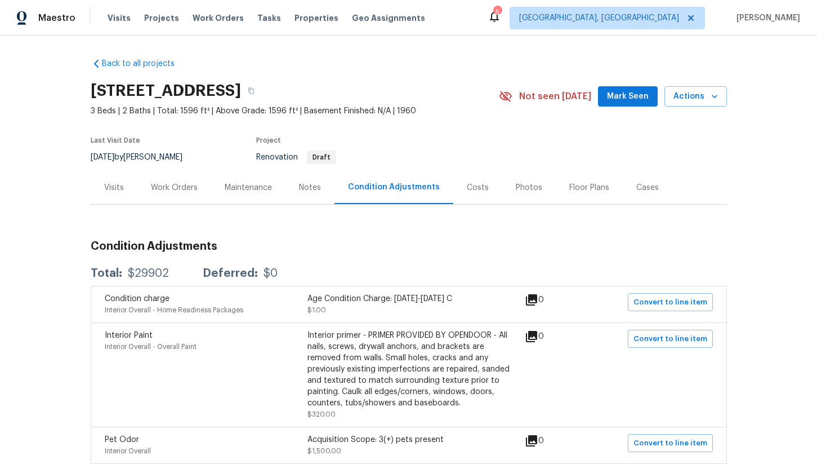
click at [470, 186] on div "Costs" at bounding box center [478, 187] width 22 height 11
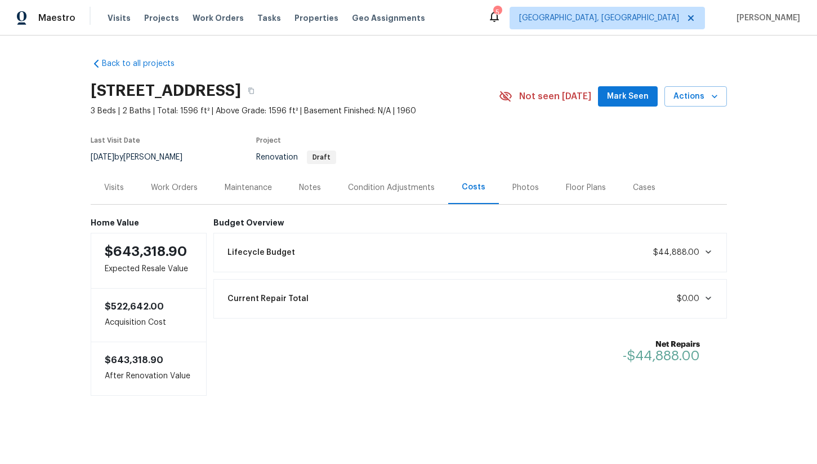
click at [190, 192] on div "Work Orders" at bounding box center [174, 187] width 47 height 11
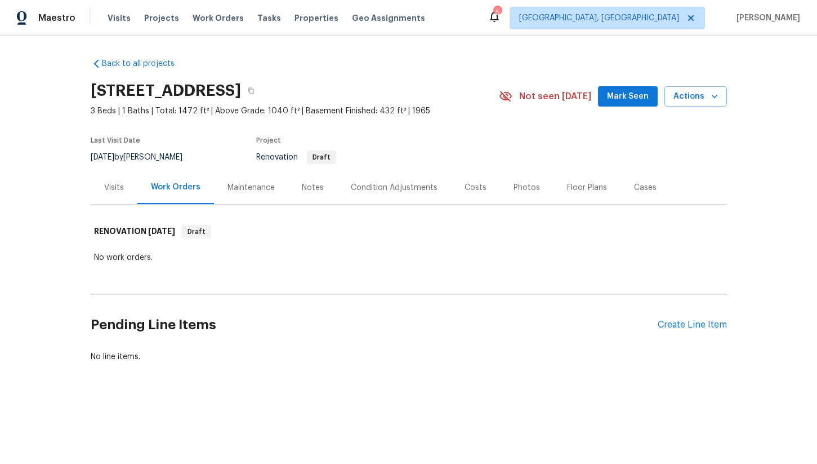
click at [458, 182] on div "Costs" at bounding box center [475, 187] width 49 height 33
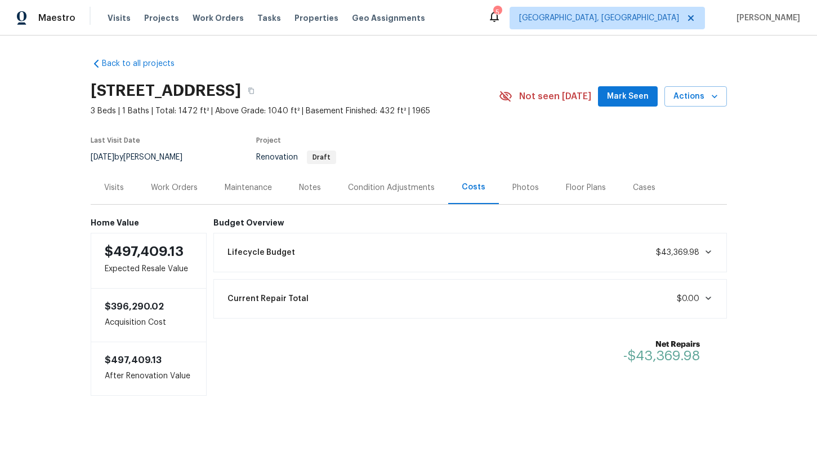
click at [488, 249] on div "Lifecycle Budget $43,369.98" at bounding box center [470, 252] width 499 height 25
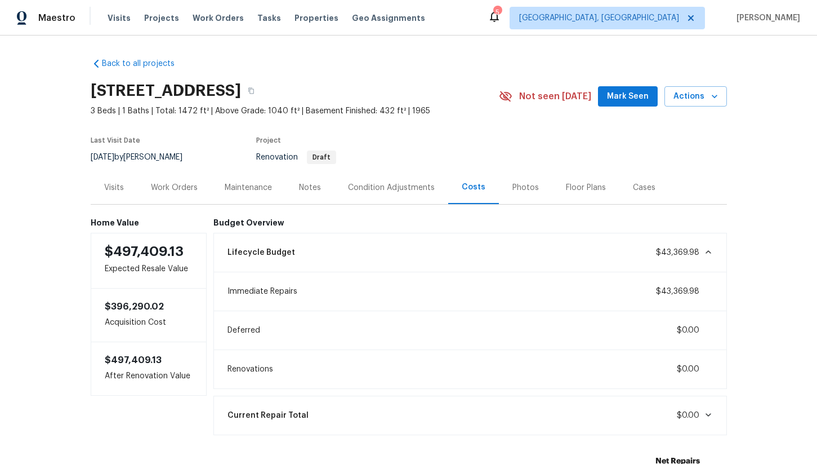
click at [484, 246] on div "Lifecycle Budget $43,369.98" at bounding box center [470, 252] width 499 height 25
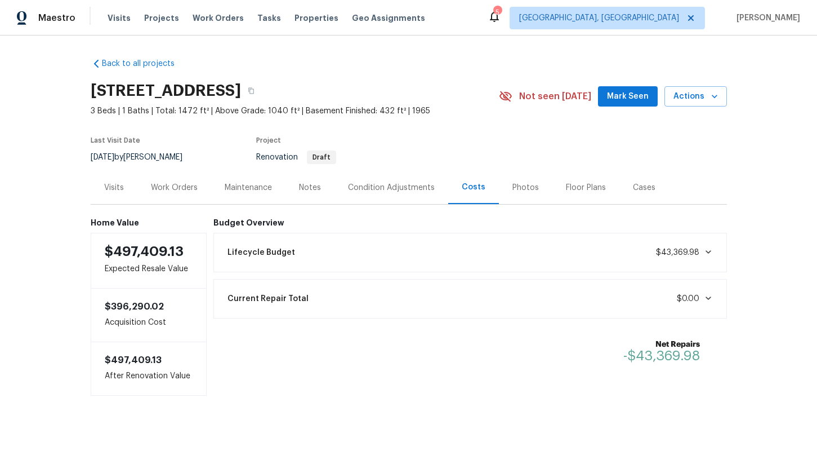
click at [178, 189] on div "Work Orders" at bounding box center [174, 187] width 47 height 11
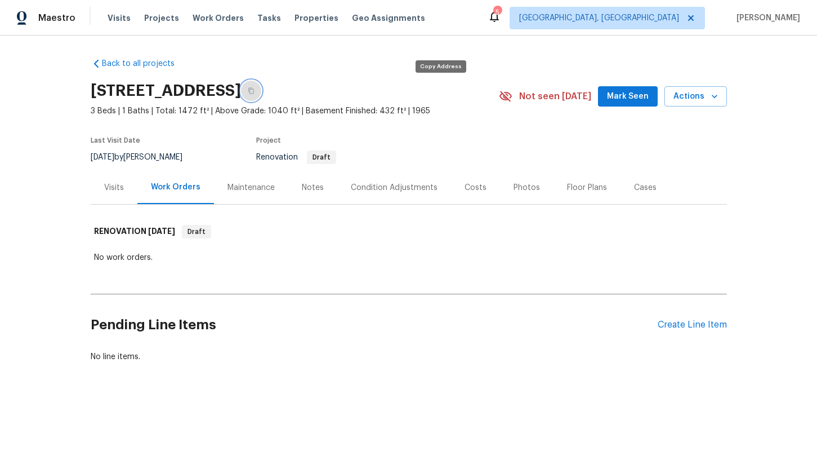
click at [261, 94] on button "button" at bounding box center [251, 91] width 20 height 20
